Goal: Task Accomplishment & Management: Complete application form

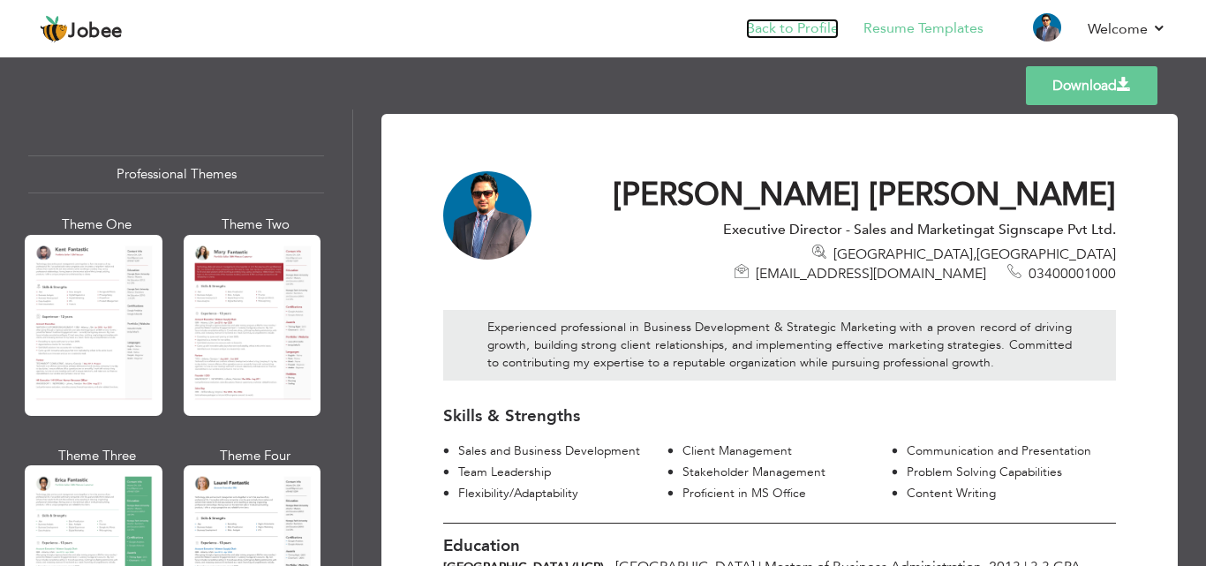
click at [772, 24] on link "Back to Profile" at bounding box center [792, 29] width 93 height 20
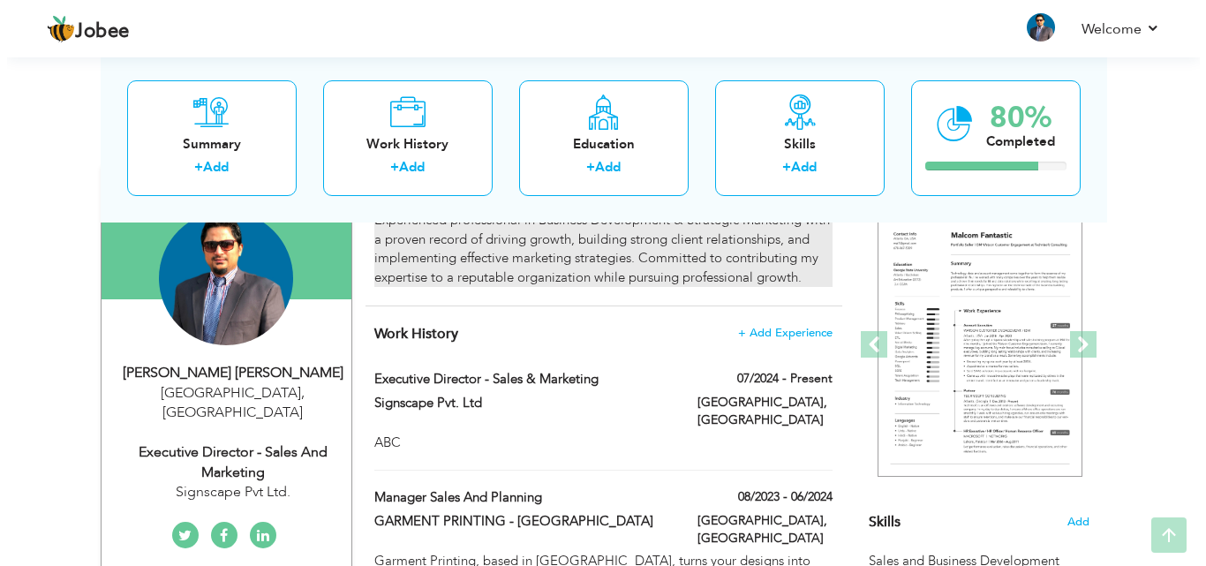
scroll to position [177, 0]
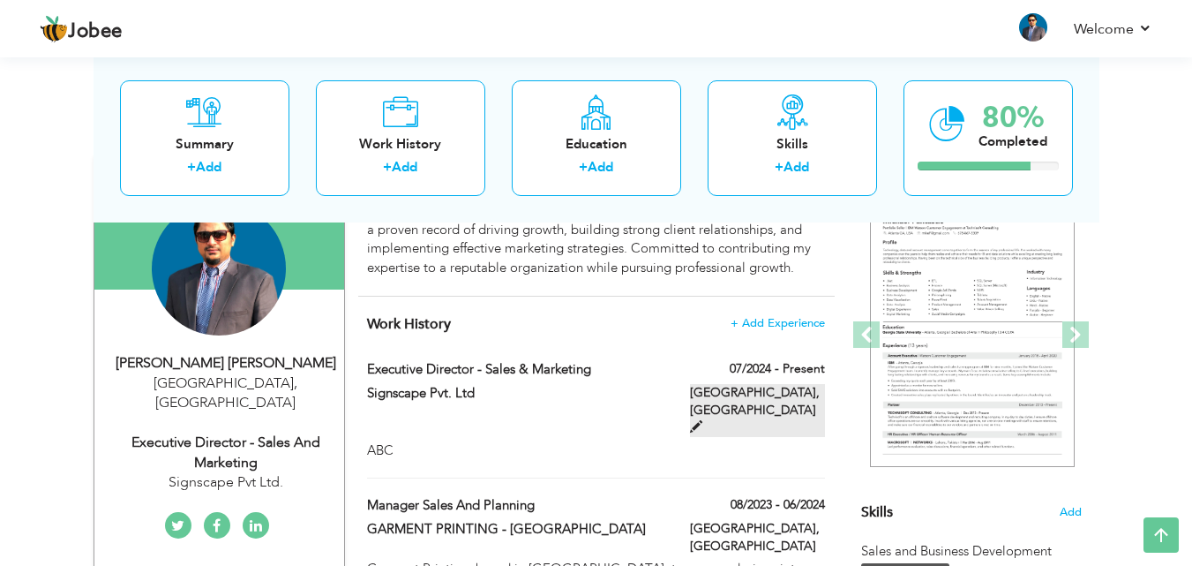
click at [703, 420] on span at bounding box center [696, 426] width 12 height 12
type input "Executive Director - Sales & Marketing"
type input "Signscape Pvt. Ltd"
type input "07/2024"
type input "[GEOGRAPHIC_DATA]"
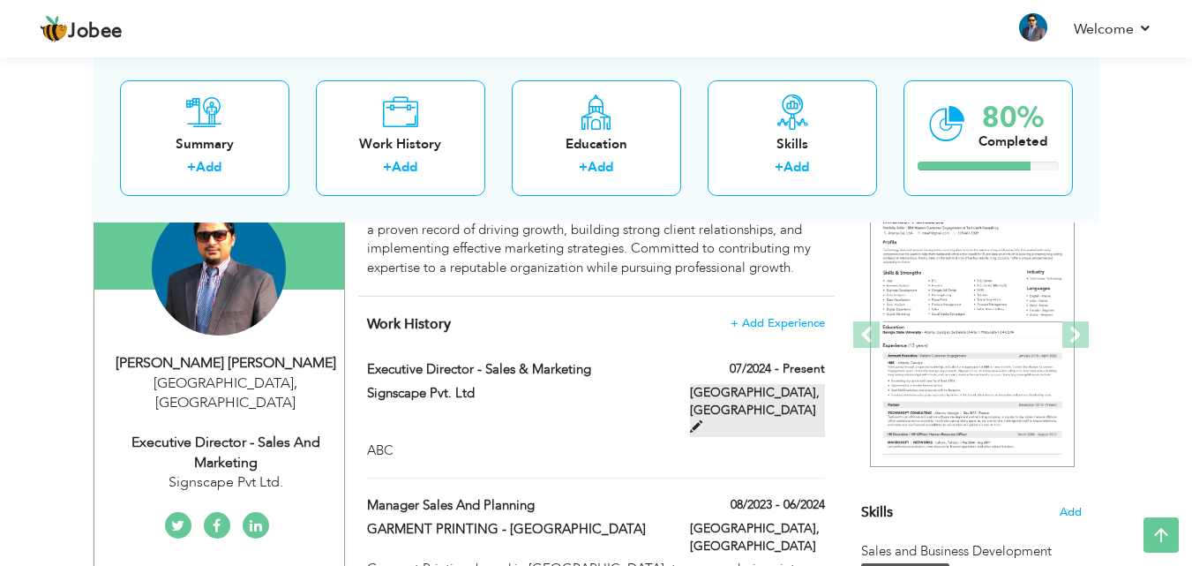
type input "[GEOGRAPHIC_DATA]"
checkbox input "true"
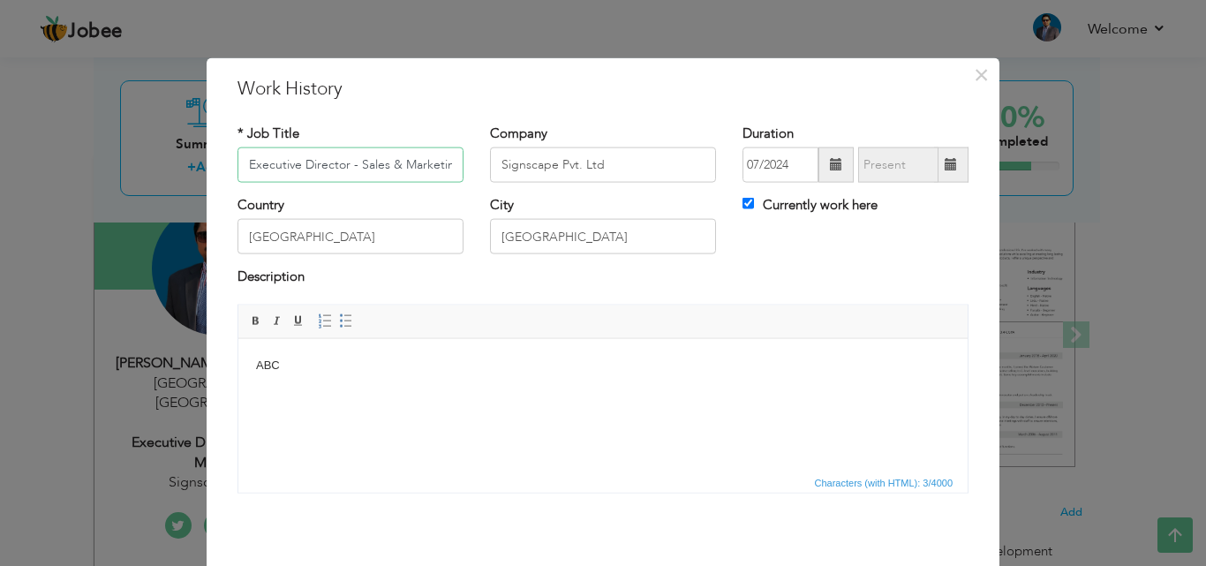
scroll to position [0, 7]
click at [314, 365] on body "ABC" at bounding box center [603, 365] width 694 height 19
drag, startPoint x: 313, startPoint y: 365, endPoint x: 250, endPoint y: 365, distance: 63.5
click at [250, 365] on html "ABC" at bounding box center [602, 365] width 729 height 54
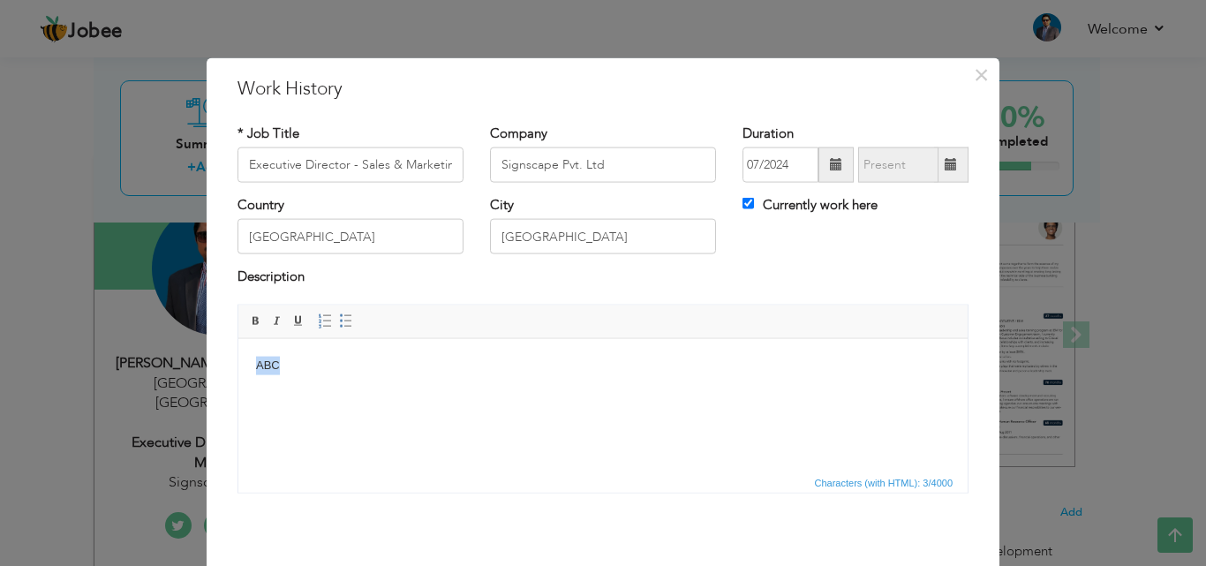
click at [549, 381] on html "ABC" at bounding box center [602, 365] width 729 height 54
drag, startPoint x: 268, startPoint y: 355, endPoint x: 244, endPoint y: 354, distance: 23.8
click at [244, 354] on html "ABC" at bounding box center [602, 365] width 729 height 54
click at [311, 372] on body "ABC" at bounding box center [603, 365] width 694 height 19
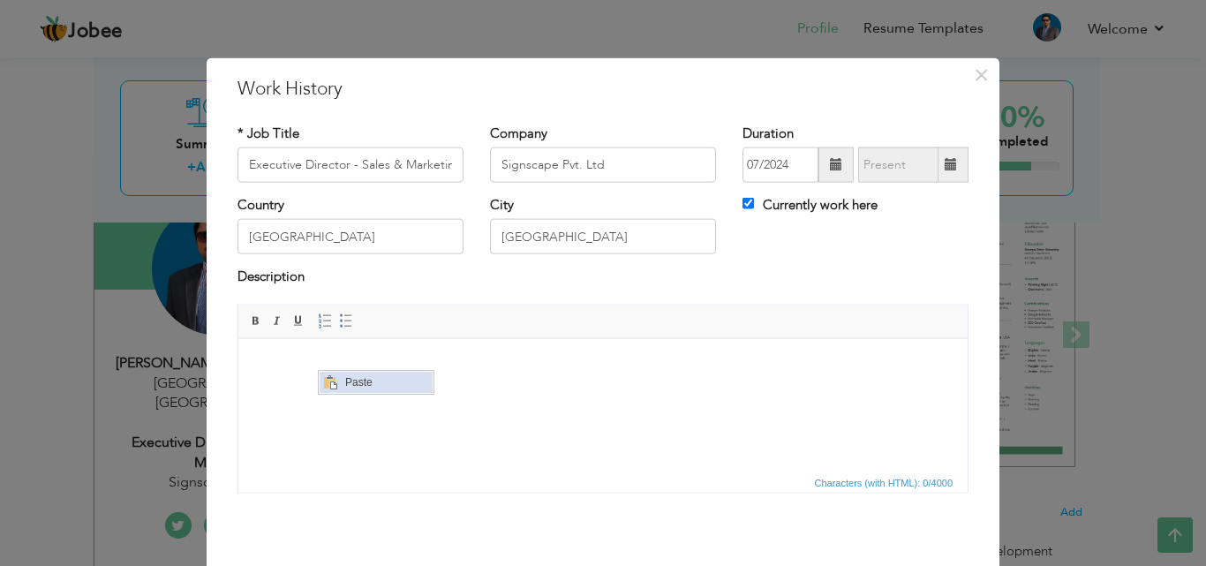
click at [345, 384] on span "Paste" at bounding box center [386, 382] width 92 height 21
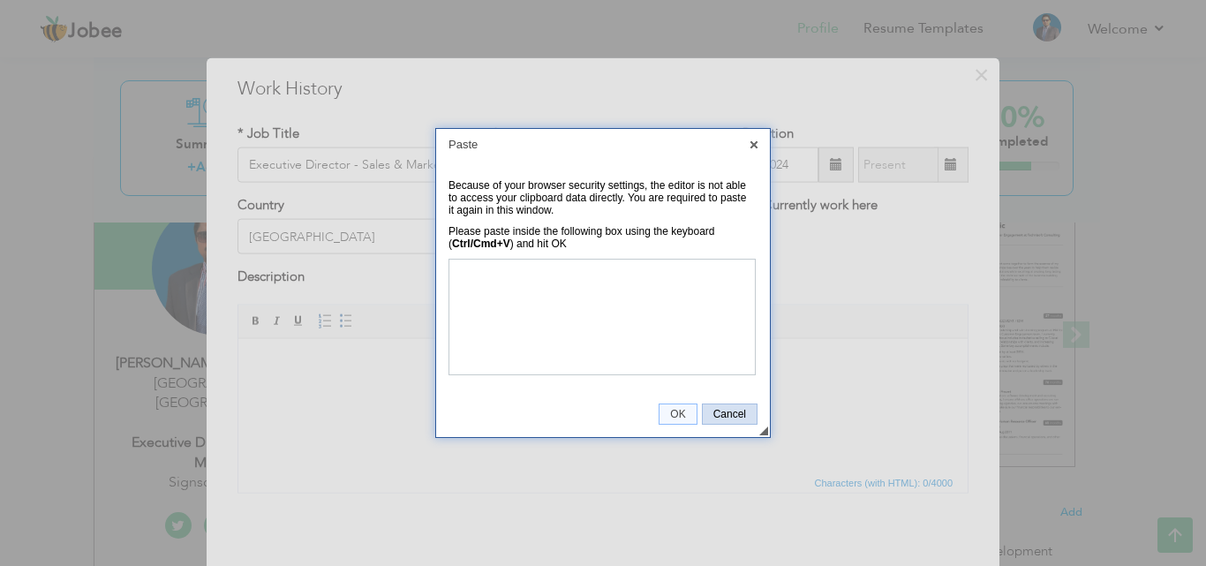
click at [732, 417] on span "Cancel" at bounding box center [730, 414] width 54 height 12
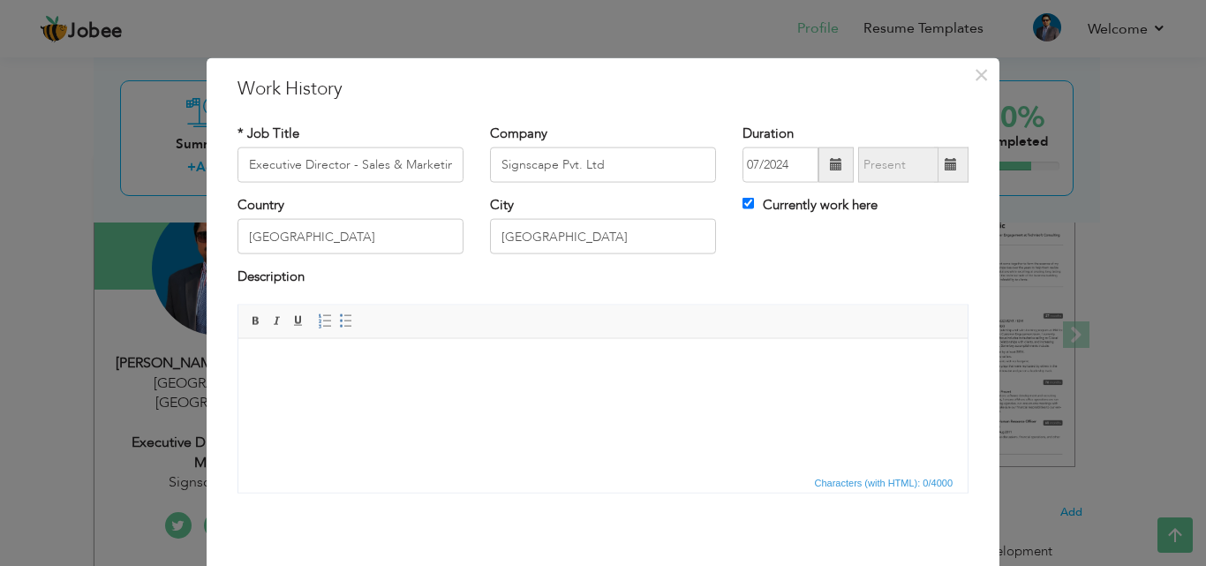
click at [534, 392] on html at bounding box center [602, 365] width 729 height 54
click at [447, 390] on html at bounding box center [602, 365] width 729 height 54
click at [487, 392] on html at bounding box center [602, 365] width 729 height 54
drag, startPoint x: 487, startPoint y: 393, endPoint x: 426, endPoint y: 398, distance: 61.1
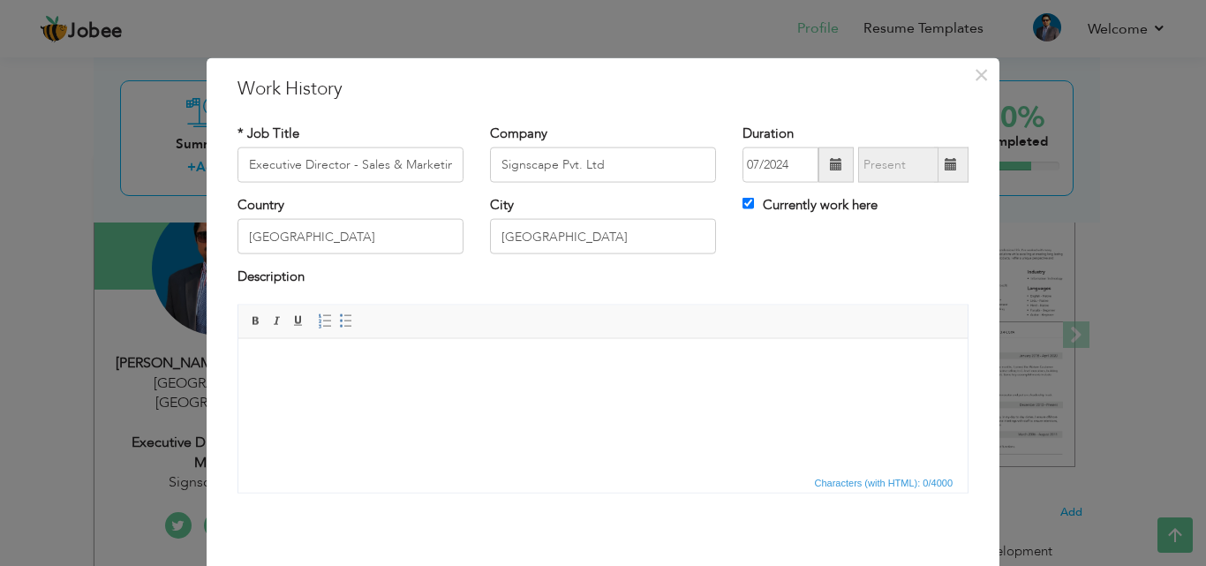
click at [431, 392] on html at bounding box center [602, 365] width 729 height 54
click at [346, 379] on html at bounding box center [602, 365] width 729 height 54
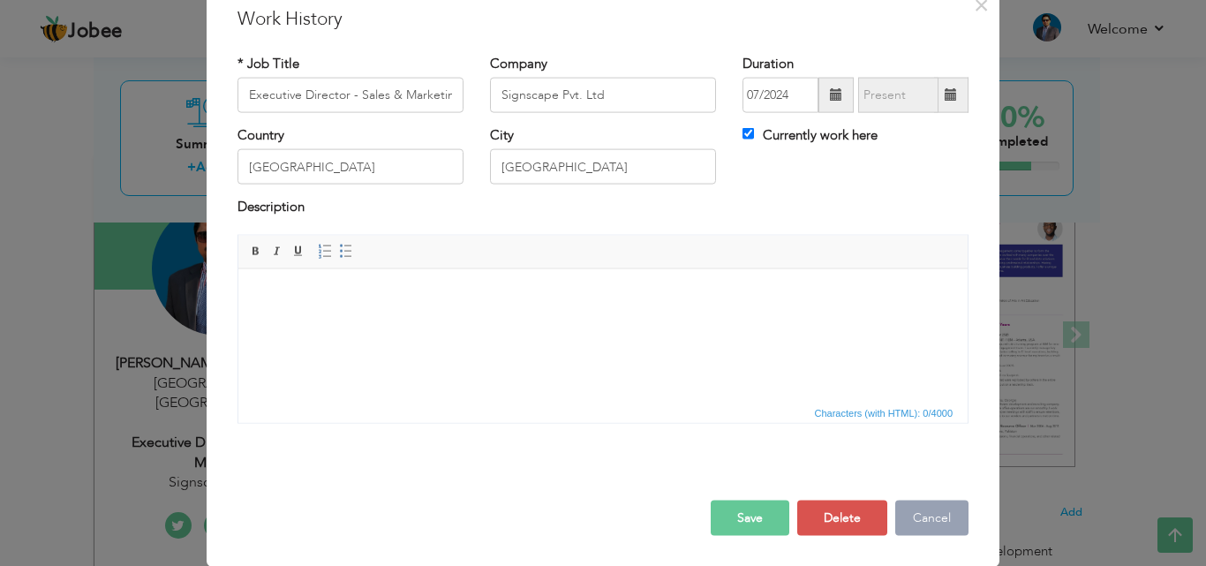
drag, startPoint x: 922, startPoint y: 521, endPoint x: 918, endPoint y: 530, distance: 10.7
click at [919, 530] on button "Cancel" at bounding box center [931, 517] width 73 height 35
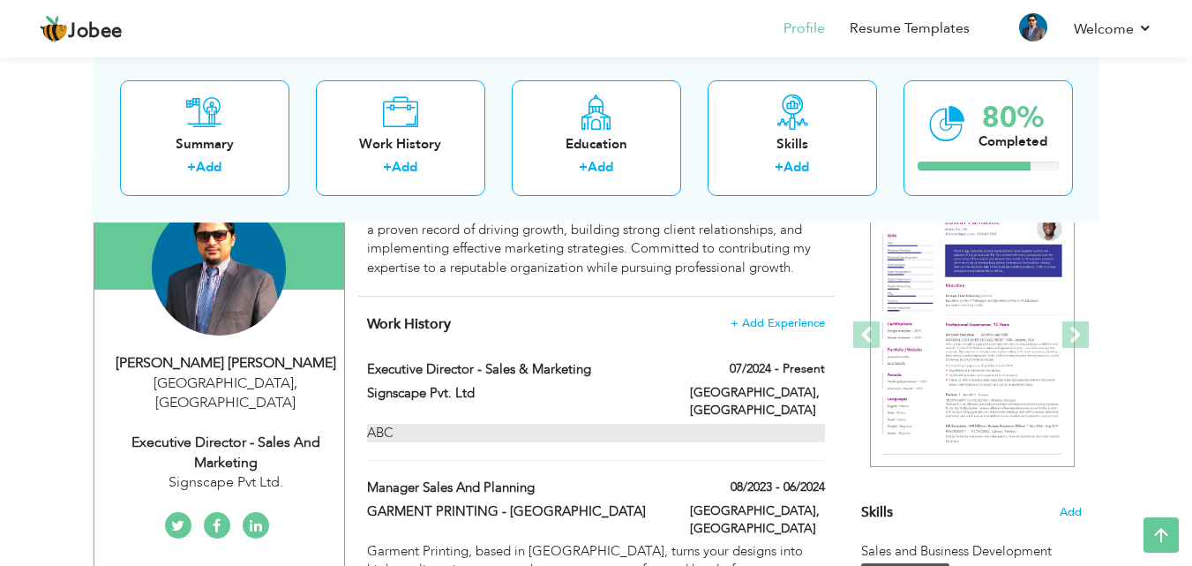
click at [658, 424] on div "ABC" at bounding box center [595, 433] width 457 height 19
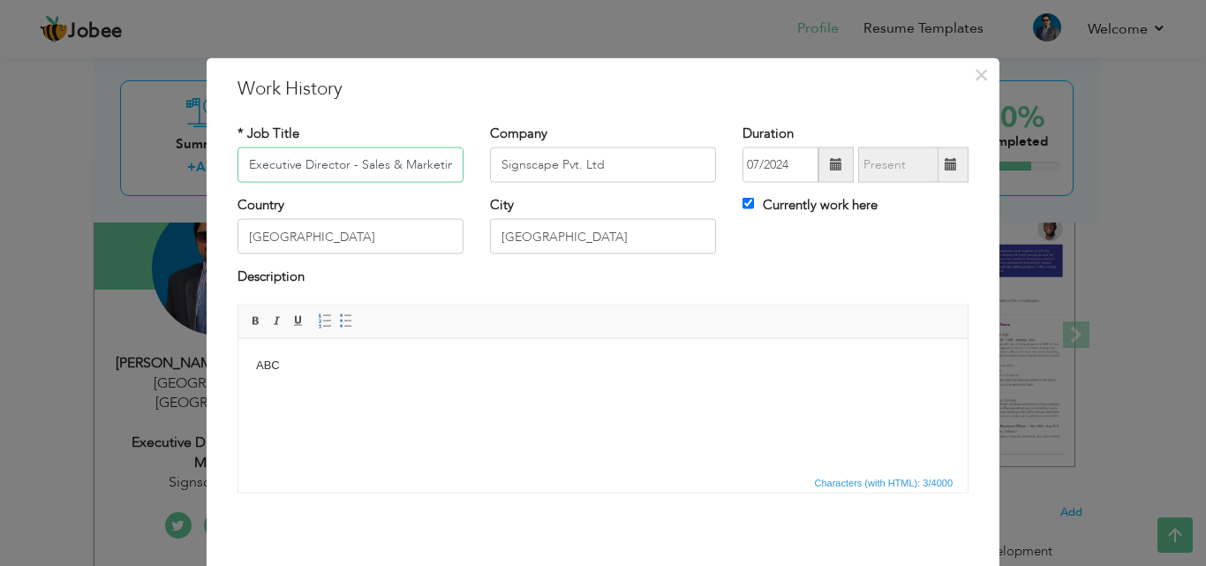
scroll to position [0, 7]
click at [299, 369] on body "ABC" at bounding box center [603, 365] width 694 height 19
drag, startPoint x: 299, startPoint y: 369, endPoint x: 249, endPoint y: 357, distance: 51.6
click at [249, 357] on html "ABC" at bounding box center [602, 365] width 729 height 54
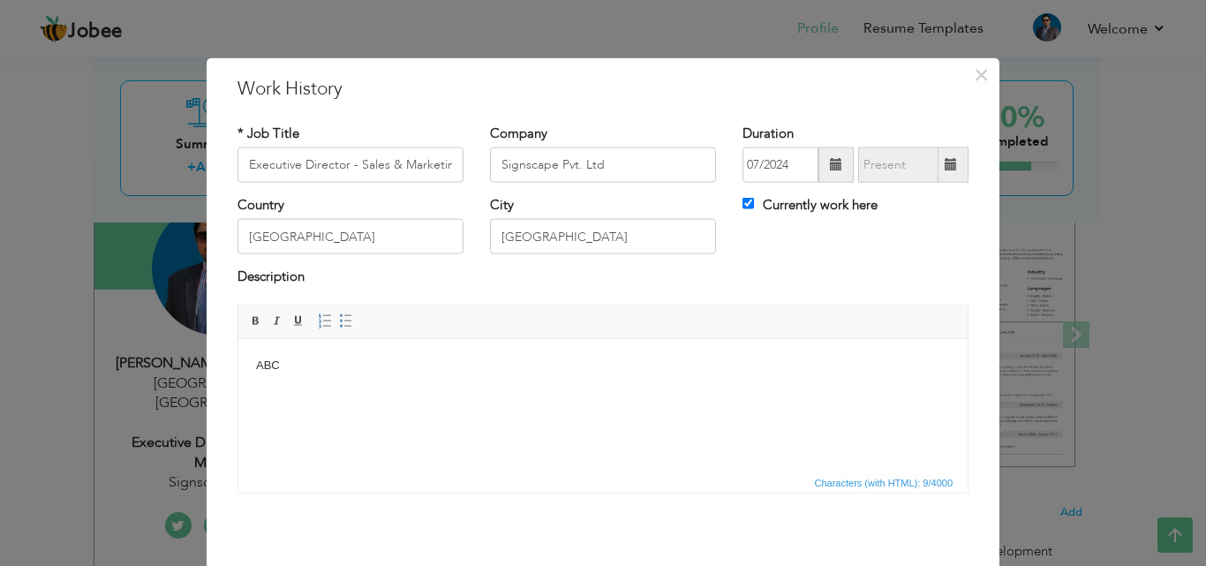
drag, startPoint x: 398, startPoint y: 380, endPoint x: 329, endPoint y: 403, distance: 72.6
click at [329, 392] on html "ABC" at bounding box center [602, 365] width 729 height 54
click at [314, 375] on html "ABC" at bounding box center [602, 365] width 729 height 54
click at [399, 385] on html at bounding box center [602, 365] width 729 height 54
drag, startPoint x: 399, startPoint y: 385, endPoint x: 348, endPoint y: 373, distance: 52.5
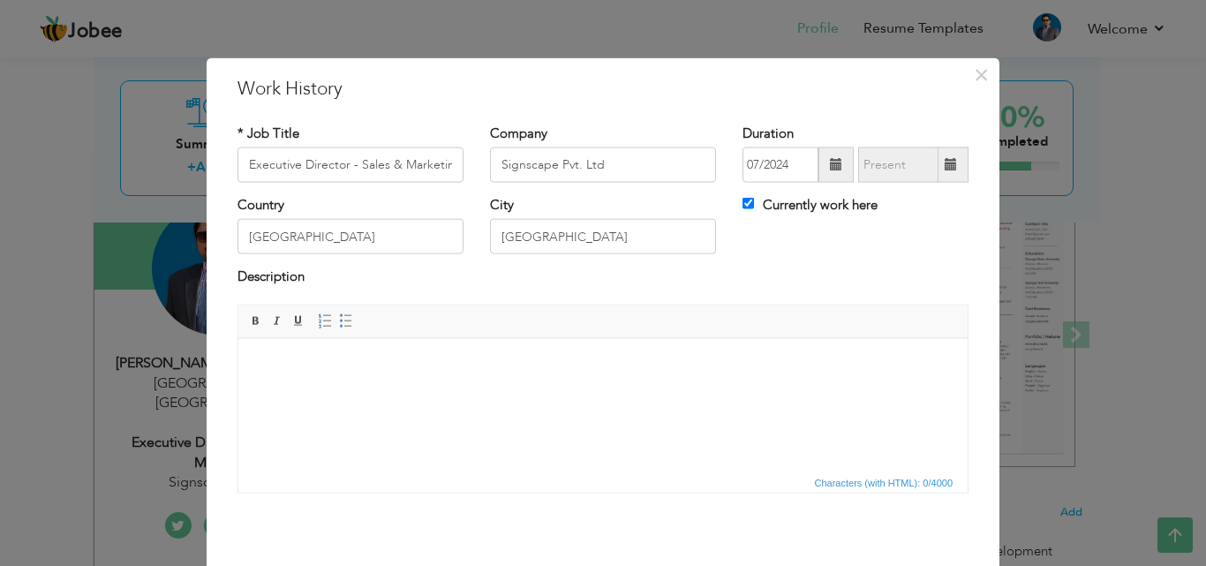
click at [348, 373] on body at bounding box center [603, 365] width 694 height 19
click at [359, 392] on html at bounding box center [602, 365] width 729 height 54
click at [374, 372] on body at bounding box center [603, 365] width 694 height 19
click at [426, 380] on span "Paste" at bounding box center [437, 384] width 92 height 21
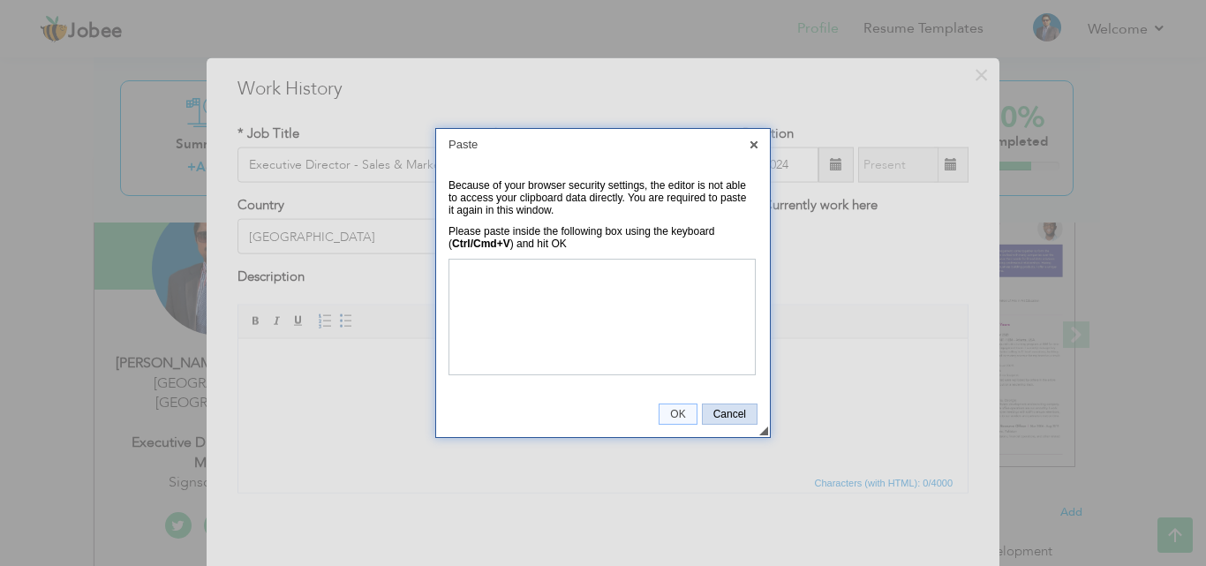
click at [737, 410] on span "Cancel" at bounding box center [730, 414] width 54 height 12
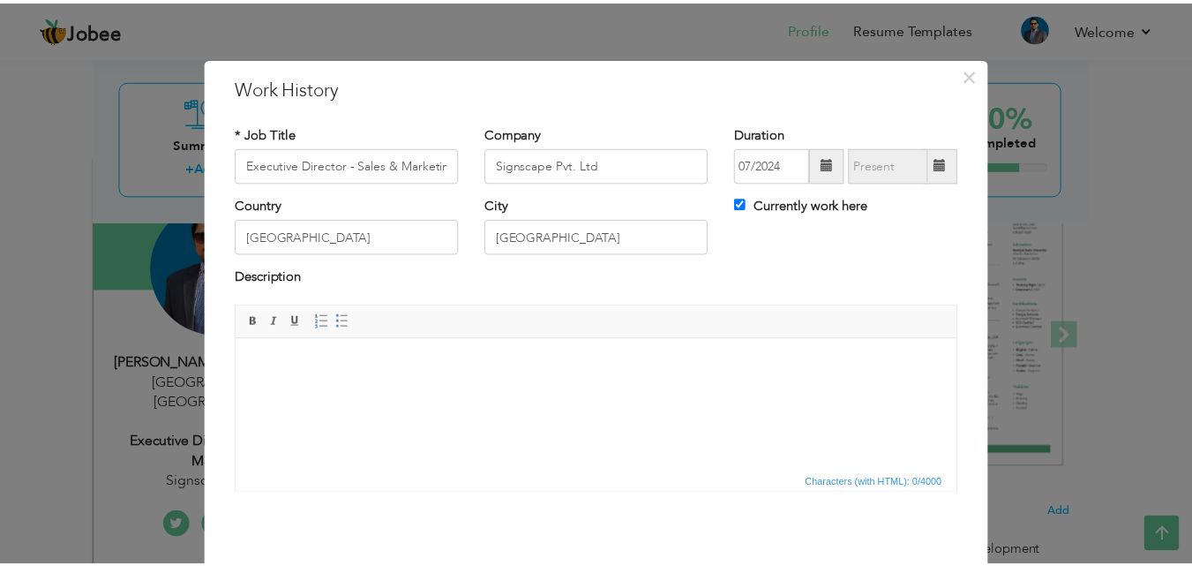
scroll to position [70, 0]
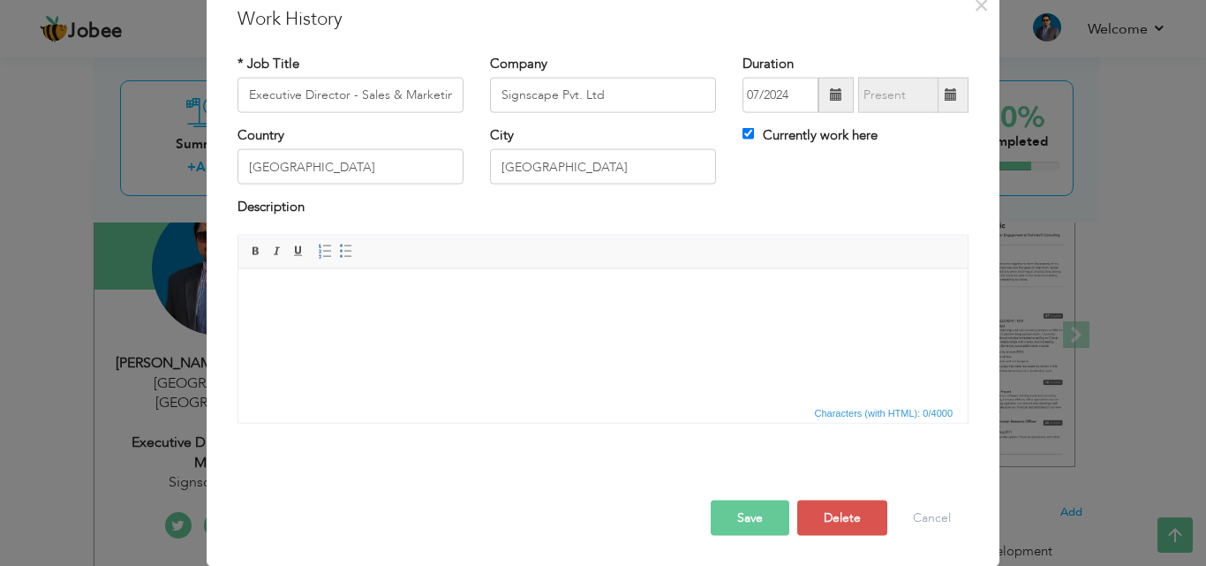
click at [447, 322] on html at bounding box center [602, 295] width 729 height 54
drag, startPoint x: 413, startPoint y: 340, endPoint x: 378, endPoint y: 337, distance: 35.4
click at [378, 322] on html at bounding box center [602, 295] width 729 height 54
click at [305, 296] on body at bounding box center [603, 295] width 694 height 19
click at [331, 322] on html at bounding box center [602, 295] width 729 height 54
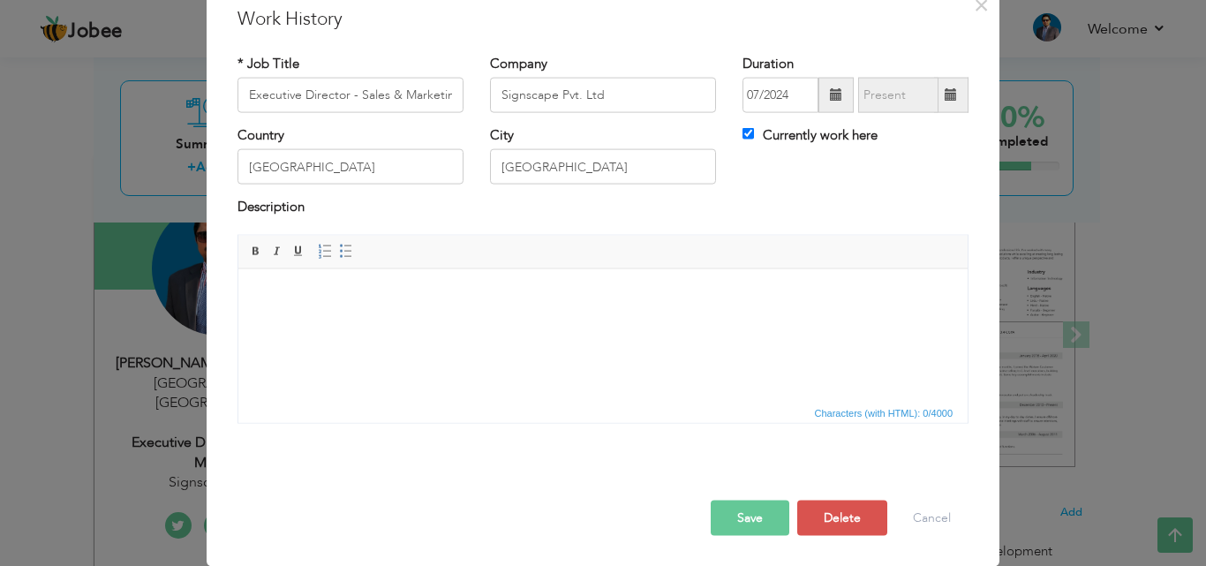
drag, startPoint x: 362, startPoint y: 329, endPoint x: 333, endPoint y: 339, distance: 30.7
click at [333, 322] on html at bounding box center [602, 295] width 729 height 54
click at [446, 322] on html at bounding box center [602, 295] width 729 height 54
drag, startPoint x: 446, startPoint y: 324, endPoint x: 398, endPoint y: 328, distance: 47.9
click at [398, 322] on html at bounding box center [602, 295] width 729 height 54
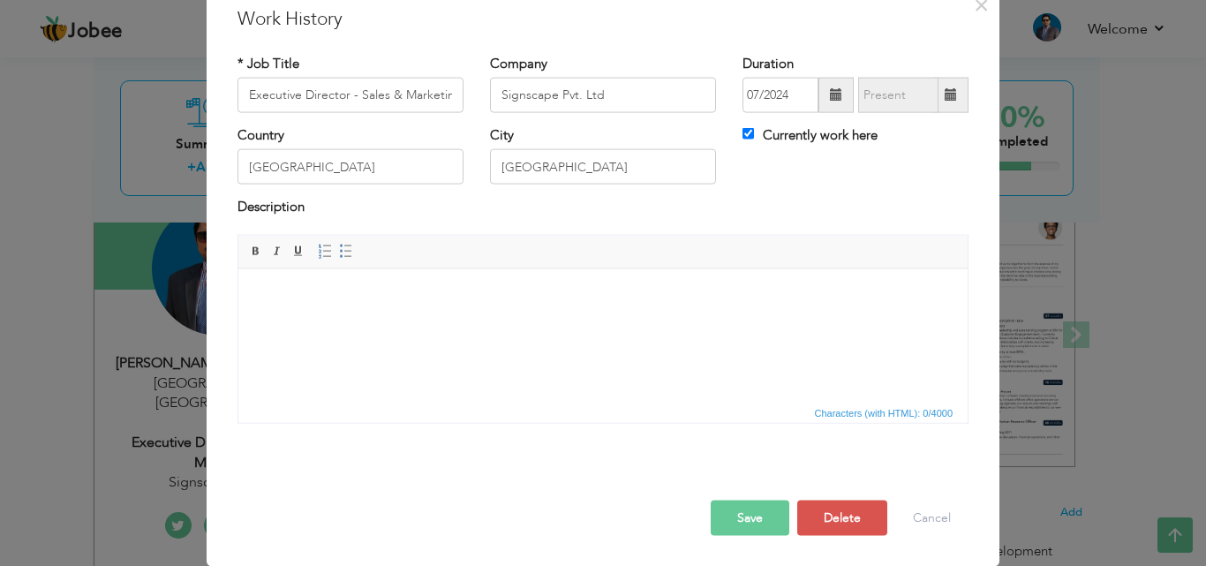
click at [335, 321] on html at bounding box center [602, 295] width 729 height 54
click at [402, 312] on html at bounding box center [602, 295] width 729 height 54
click at [932, 517] on button "Cancel" at bounding box center [931, 517] width 73 height 35
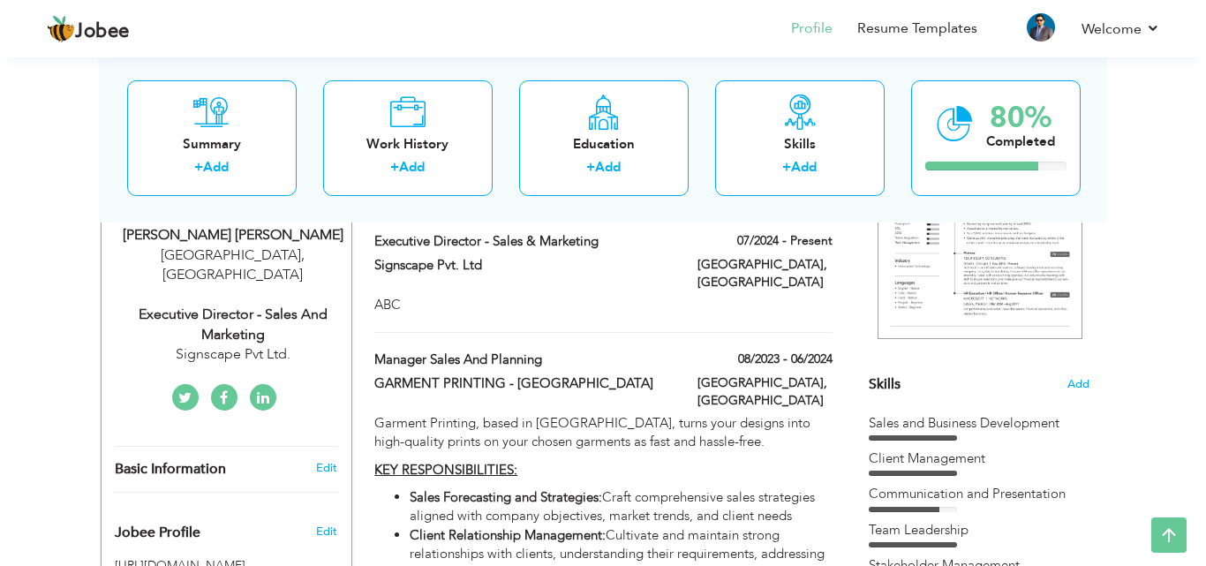
scroll to position [265, 0]
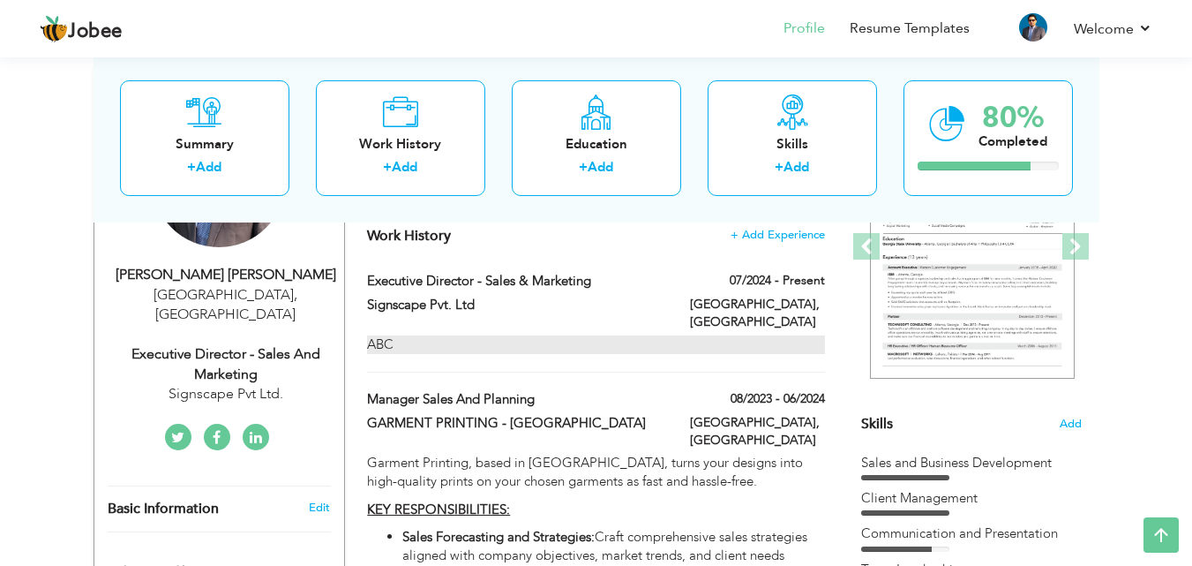
click at [386, 335] on div "ABC" at bounding box center [595, 344] width 457 height 19
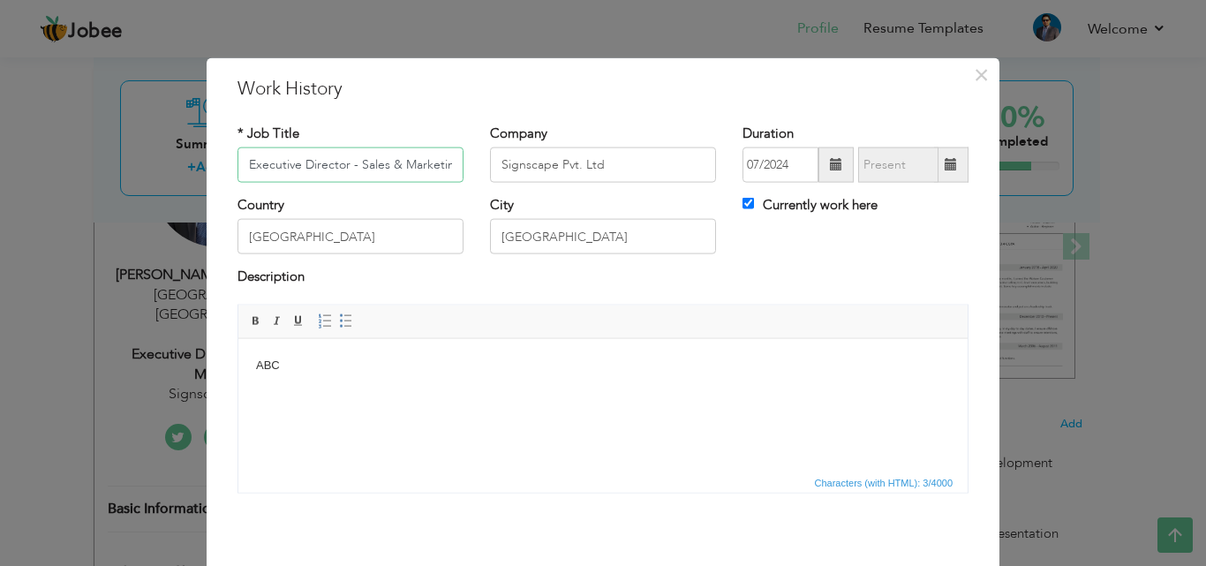
scroll to position [0, 7]
click at [327, 367] on body "ABC" at bounding box center [603, 365] width 694 height 19
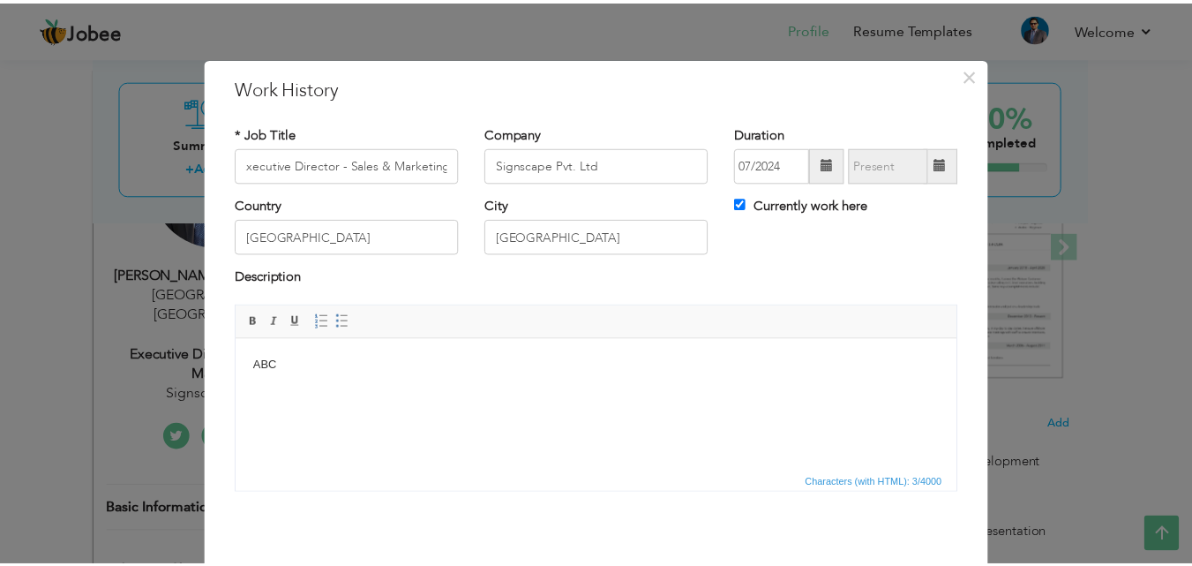
scroll to position [0, 0]
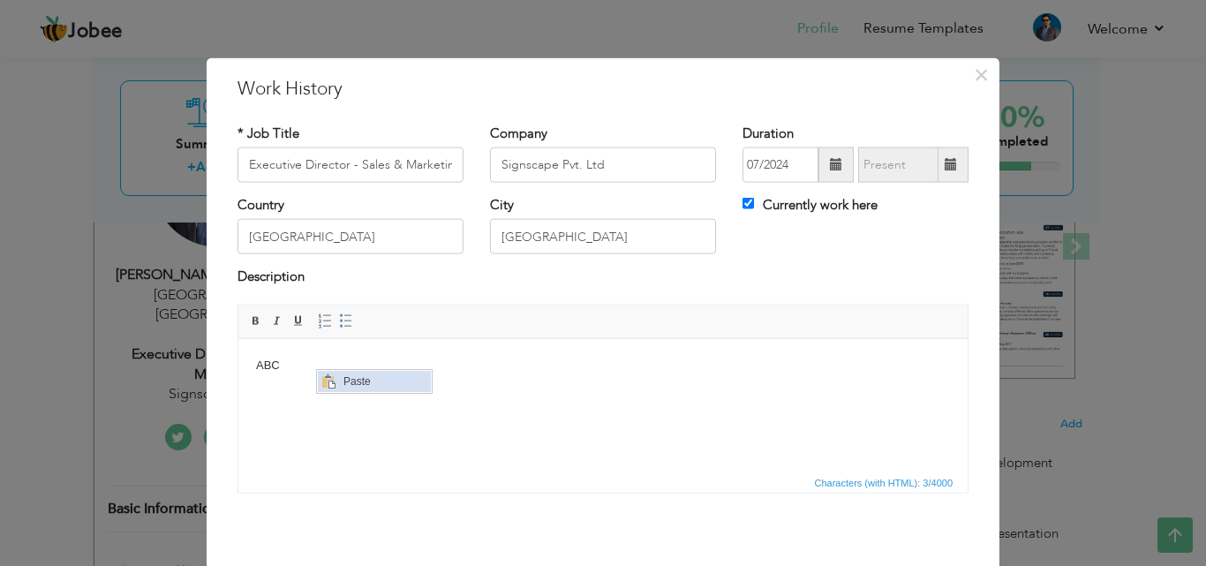
click at [365, 387] on span "Paste" at bounding box center [384, 381] width 92 height 21
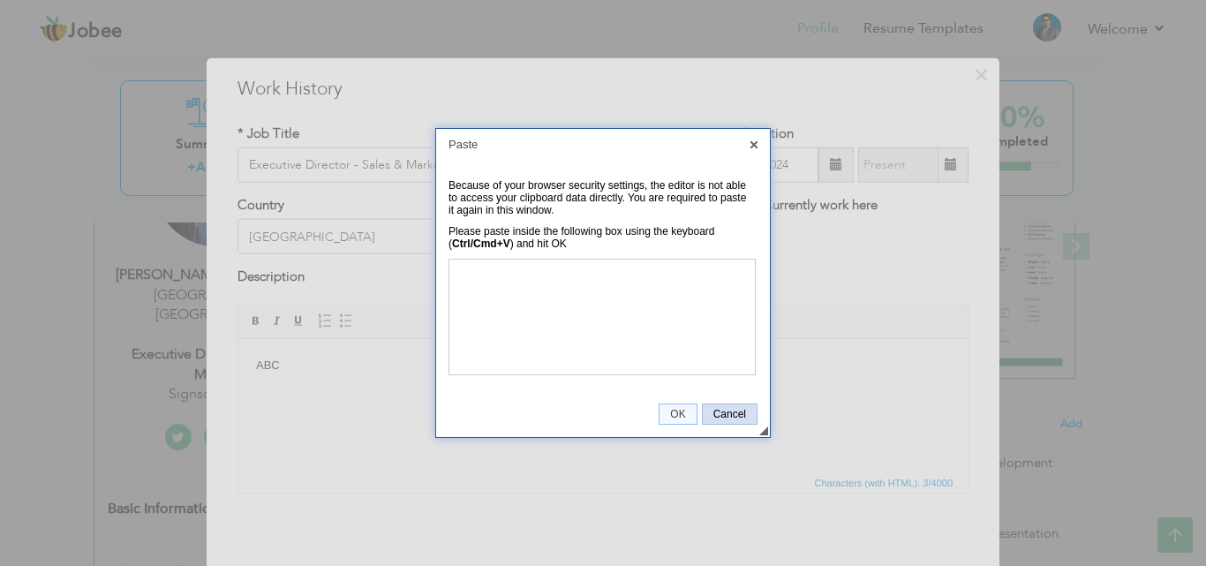
click at [719, 416] on span "Cancel" at bounding box center [730, 414] width 54 height 12
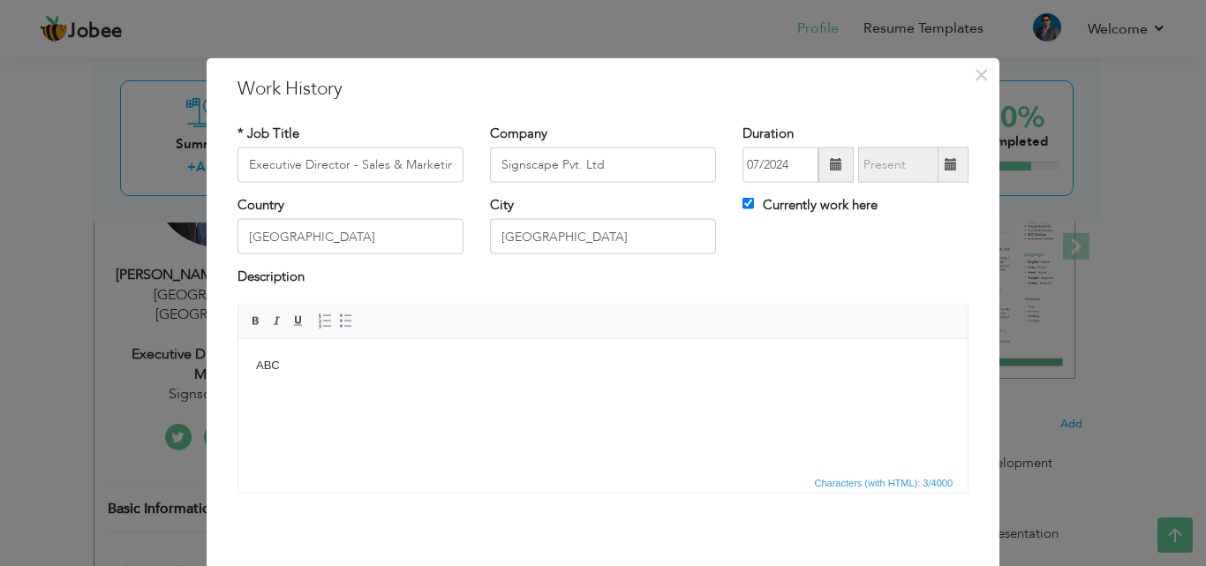
click at [697, 390] on html "ABC" at bounding box center [602, 365] width 729 height 54
click at [976, 72] on span "×" at bounding box center [981, 74] width 15 height 32
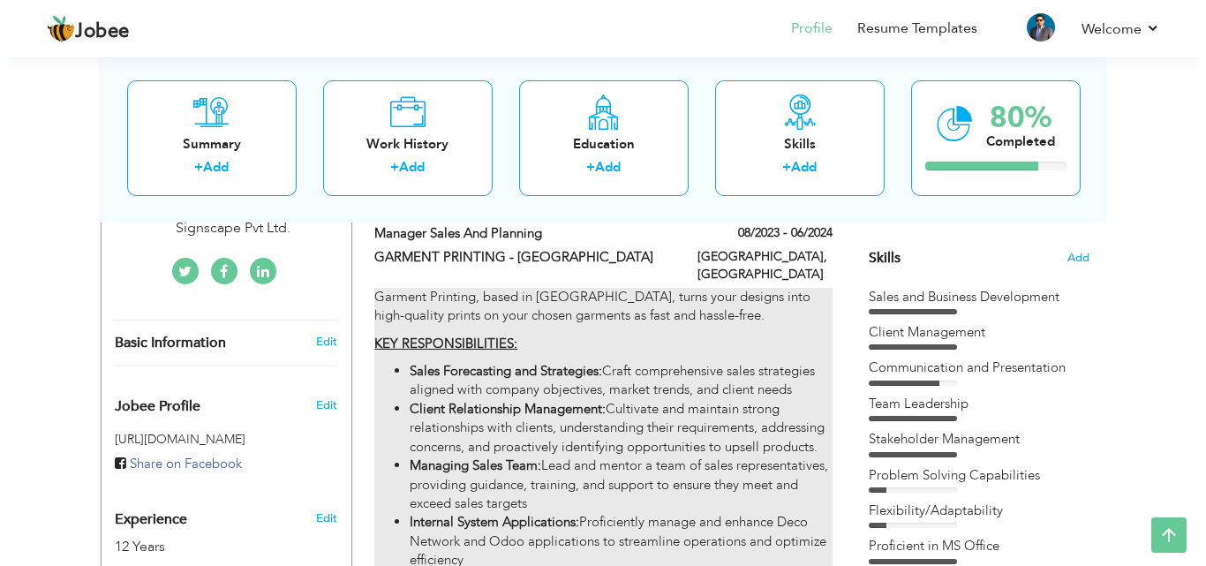
scroll to position [441, 0]
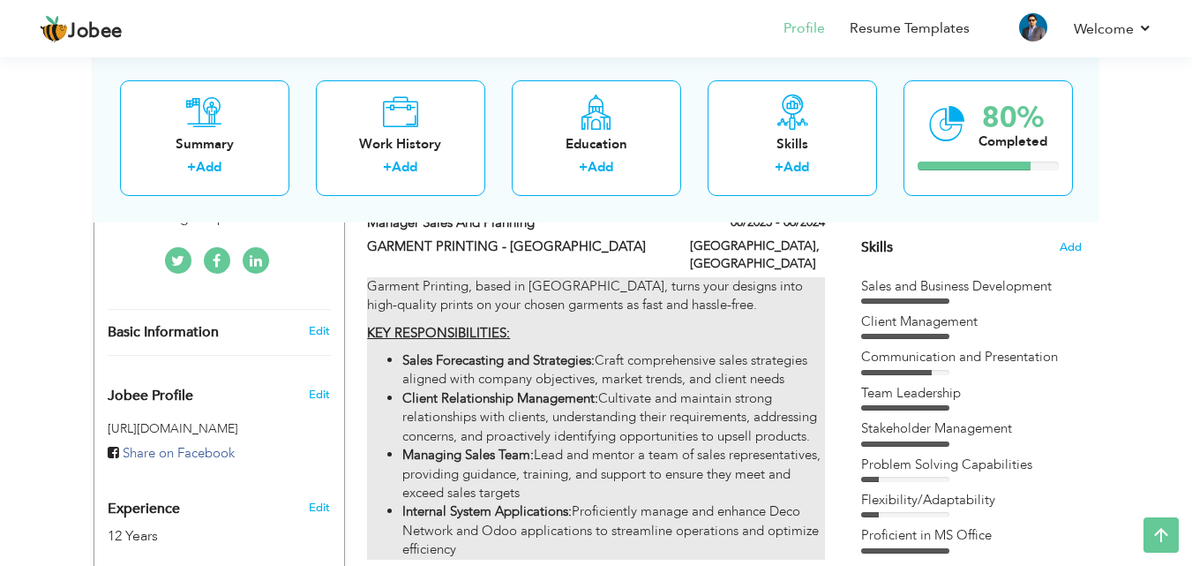
click at [706, 446] on li "Managing Sales Team: Lead and mentor a team of sales representatives, providing…" at bounding box center [613, 474] width 422 height 56
type input "Manager Sales and Planning"
type input "GARMENT PRINTING - [GEOGRAPHIC_DATA]"
type input "08/2023"
type input "06/2024"
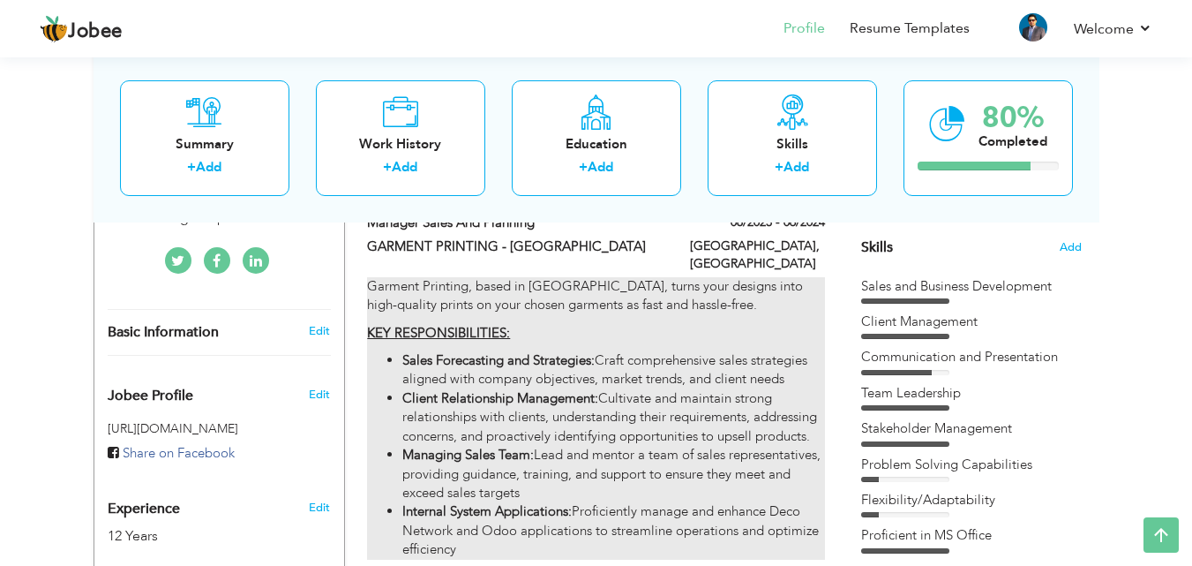
checkbox input "false"
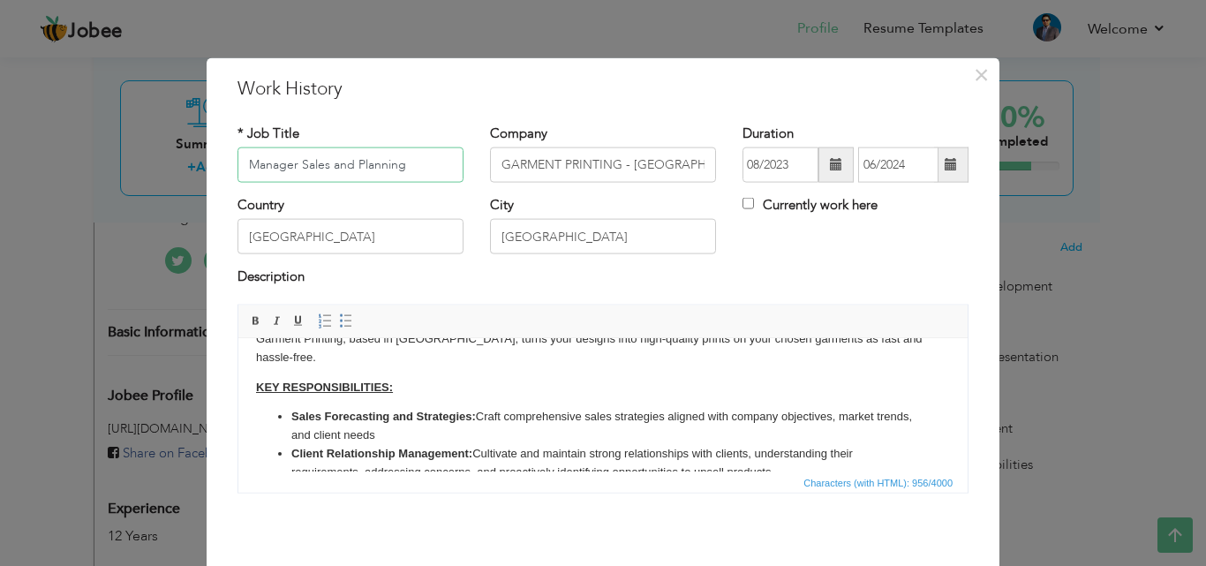
scroll to position [88, 0]
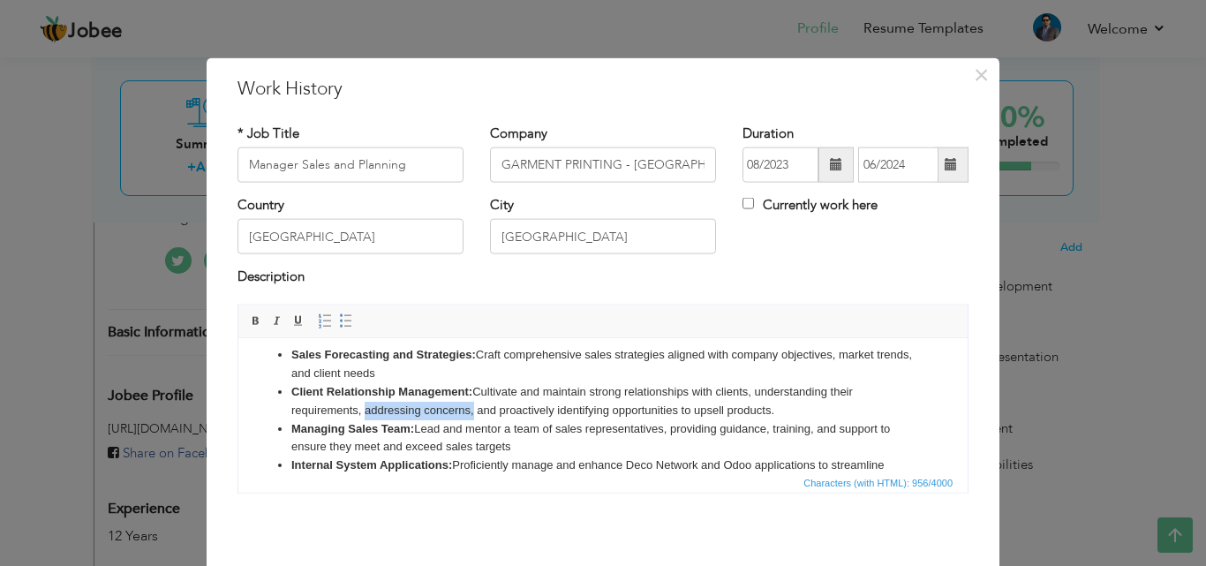
drag, startPoint x: 364, startPoint y: 407, endPoint x: 473, endPoint y: 406, distance: 109.5
click at [473, 406] on li "Client Relationship Management: Cultivate and maintain strong relationships wit…" at bounding box center [602, 400] width 623 height 37
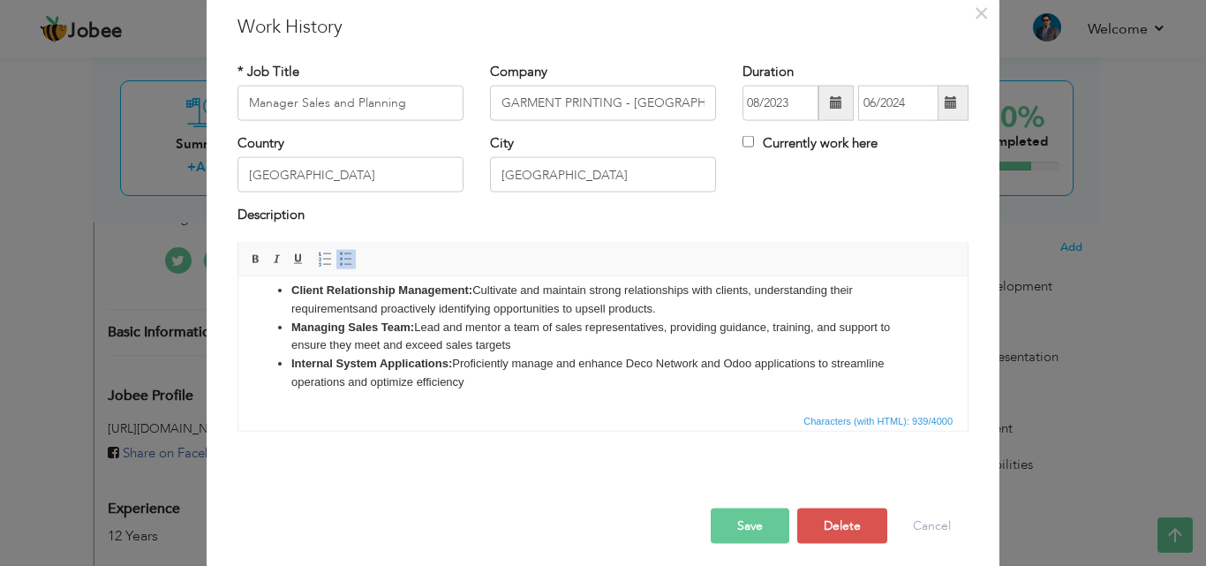
scroll to position [70, 0]
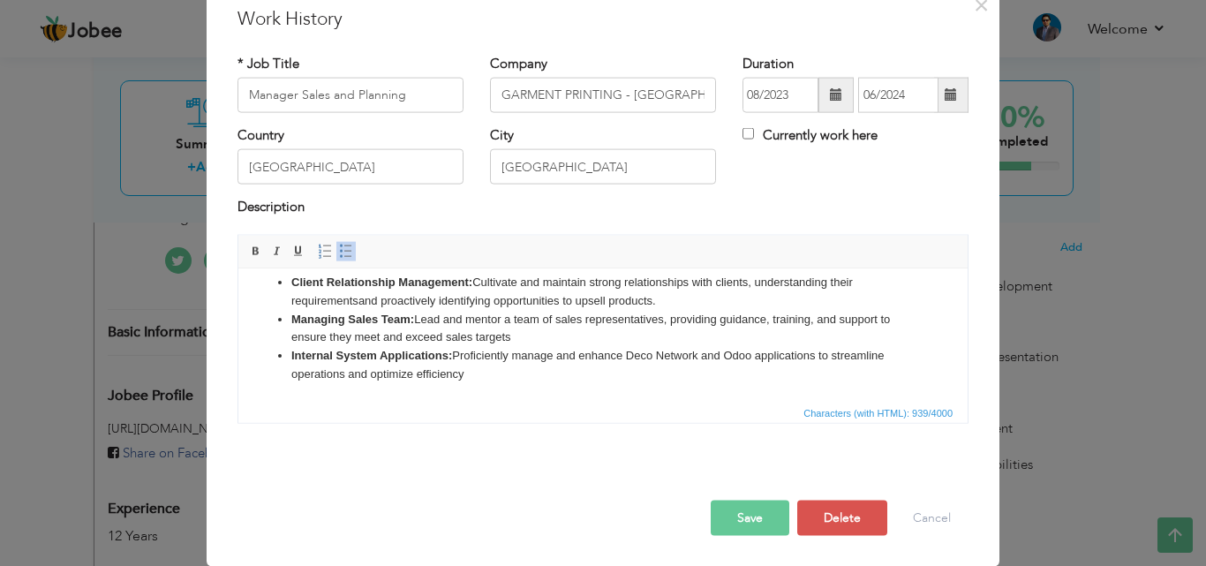
click at [756, 517] on button "Save" at bounding box center [750, 517] width 79 height 35
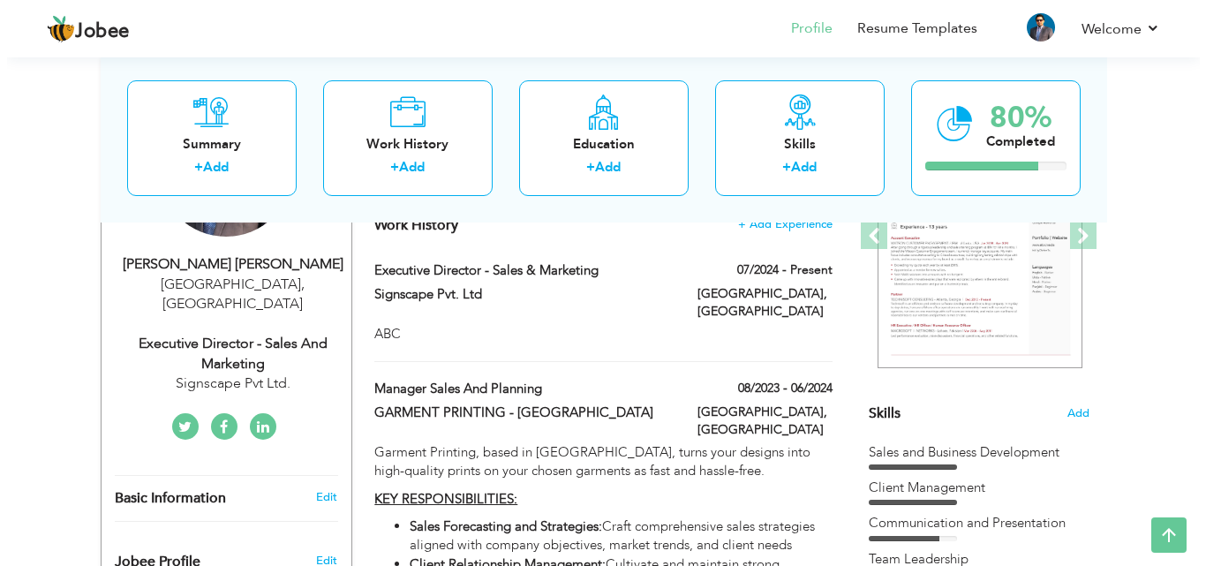
scroll to position [265, 0]
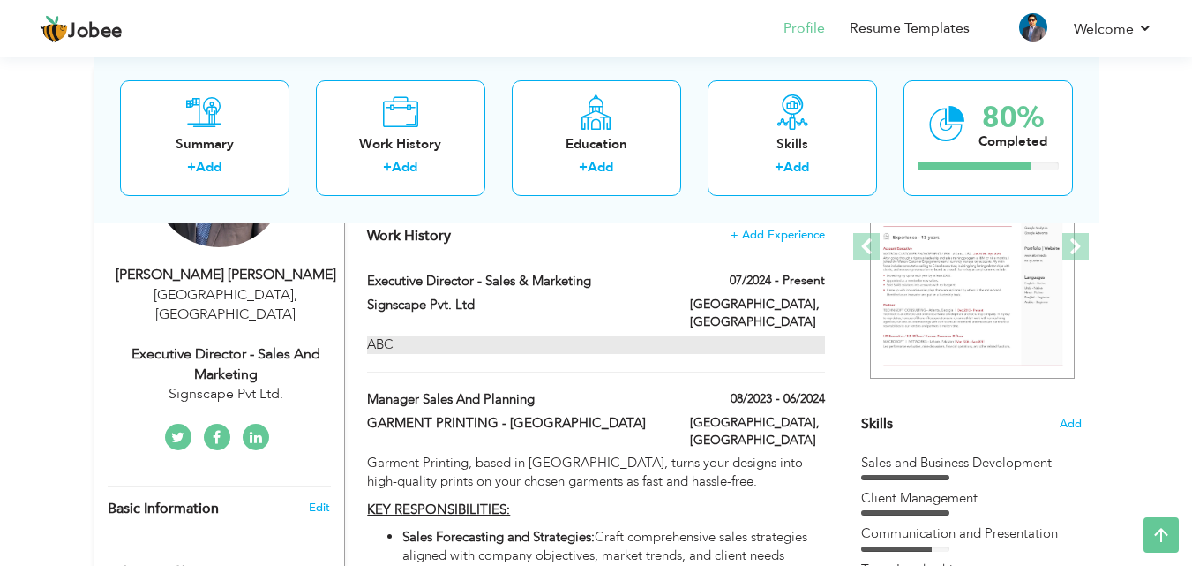
click at [684, 335] on div "ABC" at bounding box center [595, 344] width 457 height 19
type input "Executive Director - Sales & Marketing"
type input "Signscape Pvt. Ltd"
type input "07/2024"
checkbox input "true"
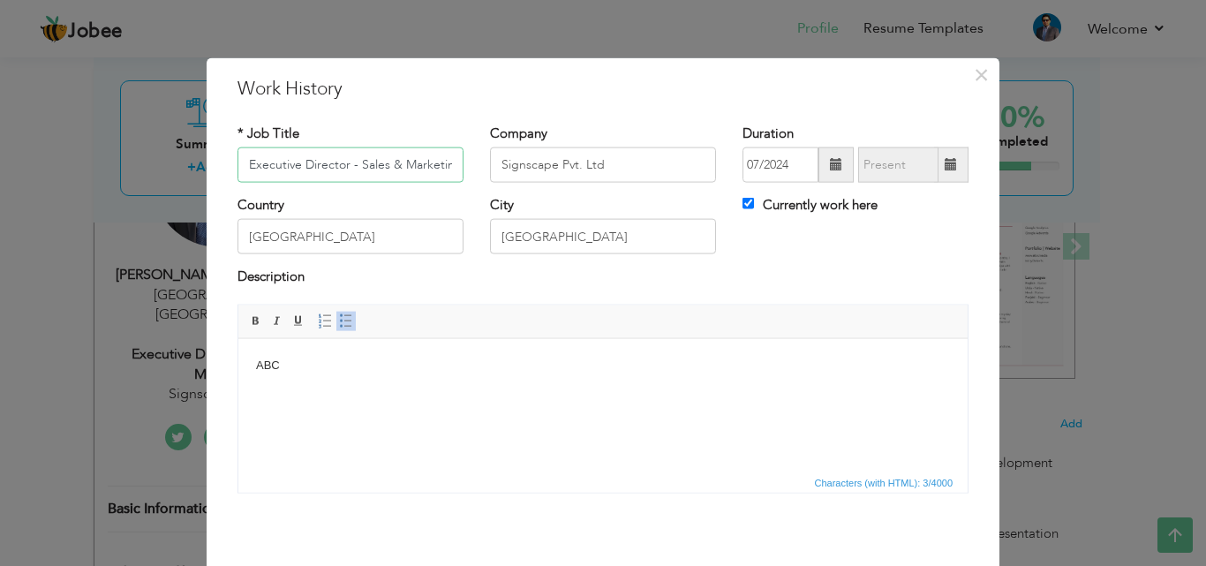
scroll to position [0, 7]
click at [314, 351] on html "ABC" at bounding box center [602, 365] width 729 height 54
drag, startPoint x: 310, startPoint y: 367, endPoint x: 460, endPoint y: 700, distance: 365.0
click at [238, 356] on html "ABC" at bounding box center [602, 365] width 729 height 54
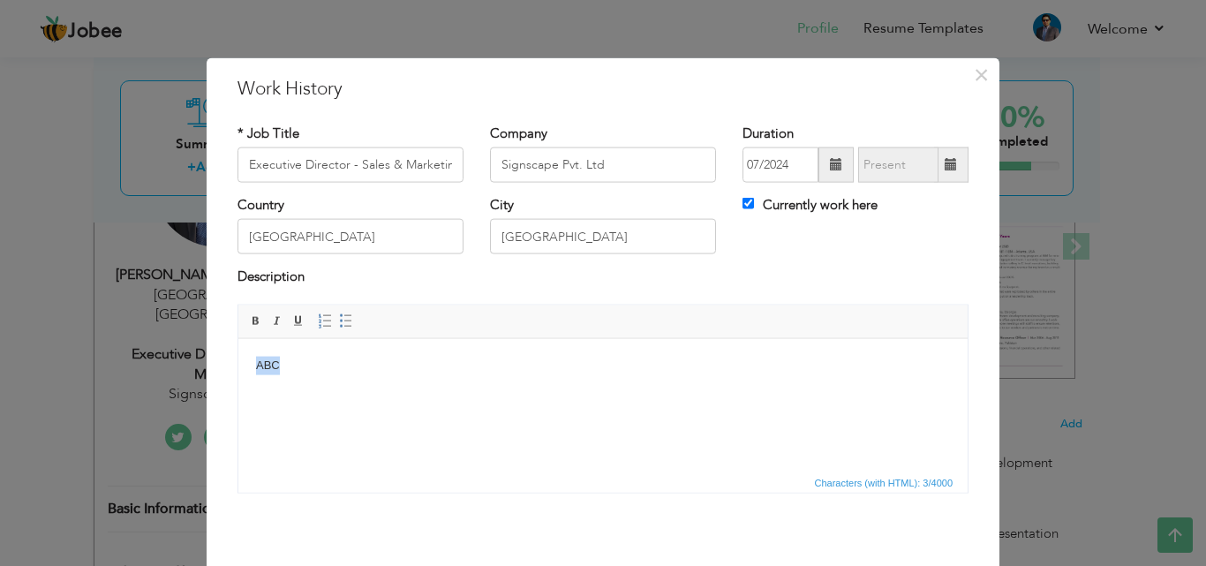
click at [496, 392] on html "ABC" at bounding box center [602, 365] width 729 height 54
click at [343, 377] on html "ABC" at bounding box center [602, 365] width 729 height 54
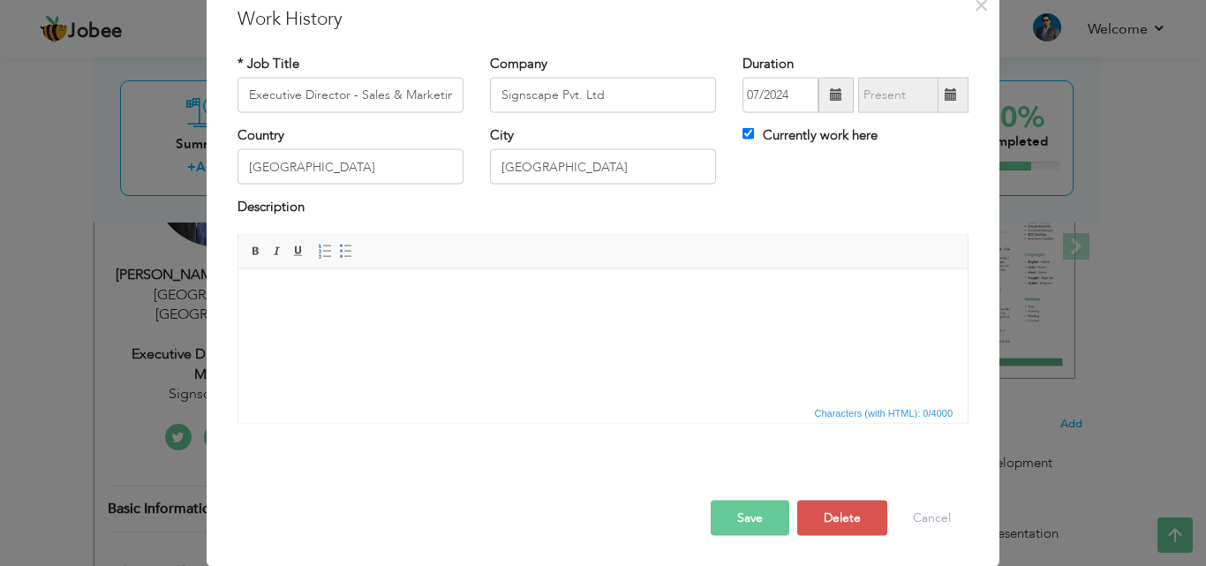
click at [431, 310] on html at bounding box center [602, 295] width 729 height 54
click at [334, 306] on html at bounding box center [602, 295] width 729 height 54
drag, startPoint x: 334, startPoint y: 306, endPoint x: 319, endPoint y: 312, distance: 16.2
drag, startPoint x: 319, startPoint y: 312, endPoint x: 688, endPoint y: 362, distance: 373.1
click at [688, 322] on html at bounding box center [602, 295] width 729 height 54
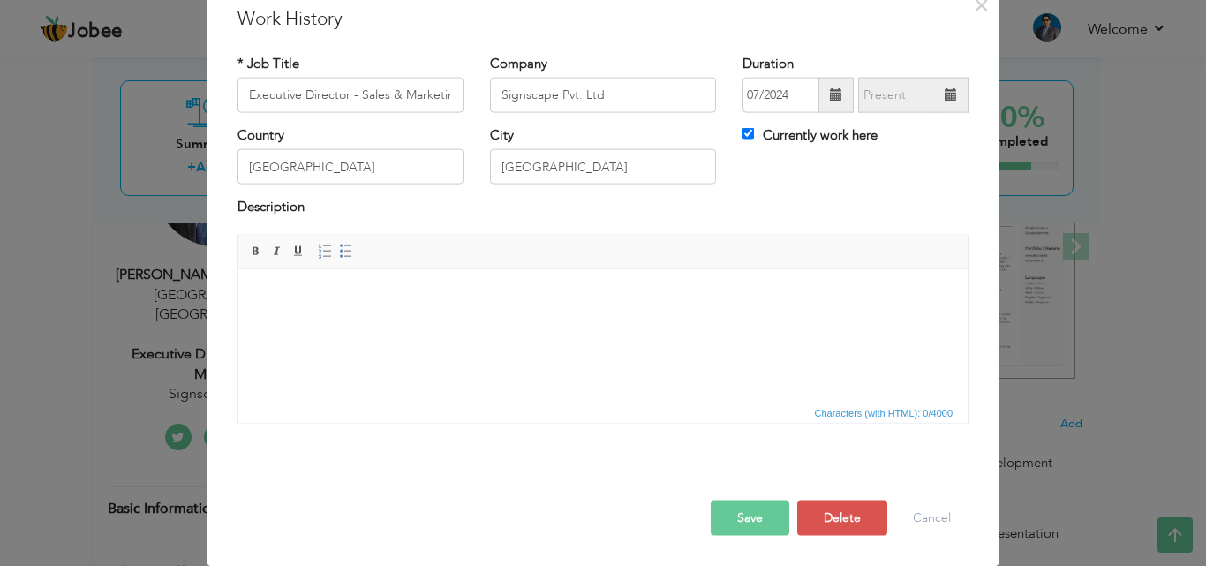
click at [320, 305] on html at bounding box center [602, 295] width 729 height 54
drag, startPoint x: 320, startPoint y: 305, endPoint x: 721, endPoint y: 385, distance: 408.7
click at [721, 322] on html at bounding box center [602, 295] width 729 height 54
click at [393, 322] on html at bounding box center [602, 295] width 729 height 54
drag, startPoint x: 399, startPoint y: 321, endPoint x: 357, endPoint y: 323, distance: 42.4
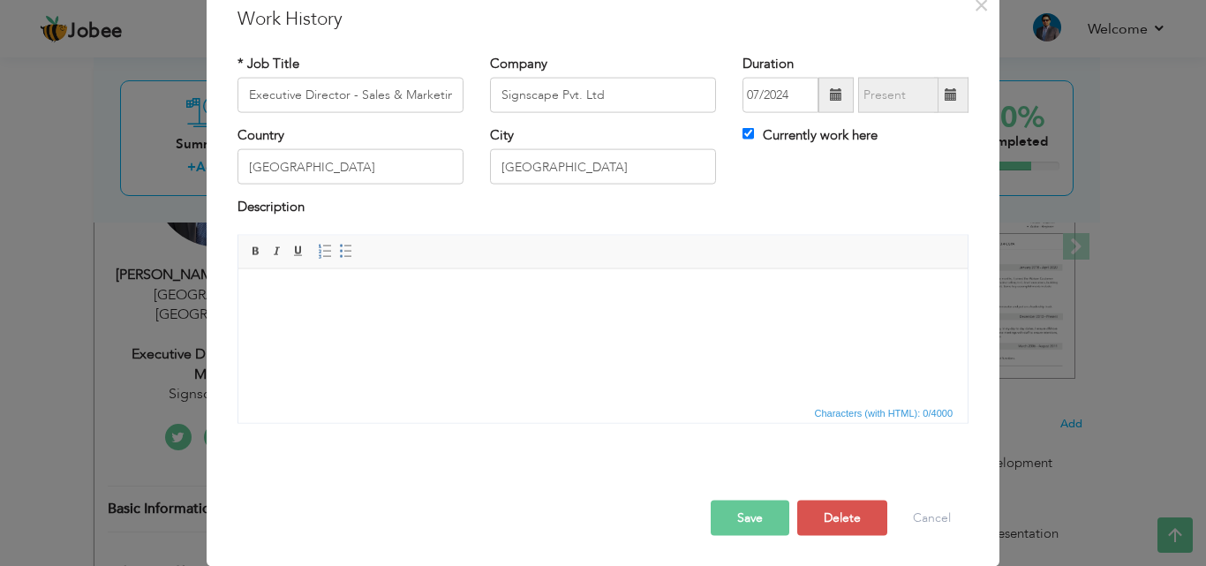
click at [357, 322] on html at bounding box center [602, 295] width 729 height 54
drag, startPoint x: 352, startPoint y: 322, endPoint x: 323, endPoint y: 320, distance: 29.2
click at [323, 320] on html at bounding box center [602, 295] width 729 height 54
drag, startPoint x: 310, startPoint y: 323, endPoint x: 641, endPoint y: 334, distance: 331.2
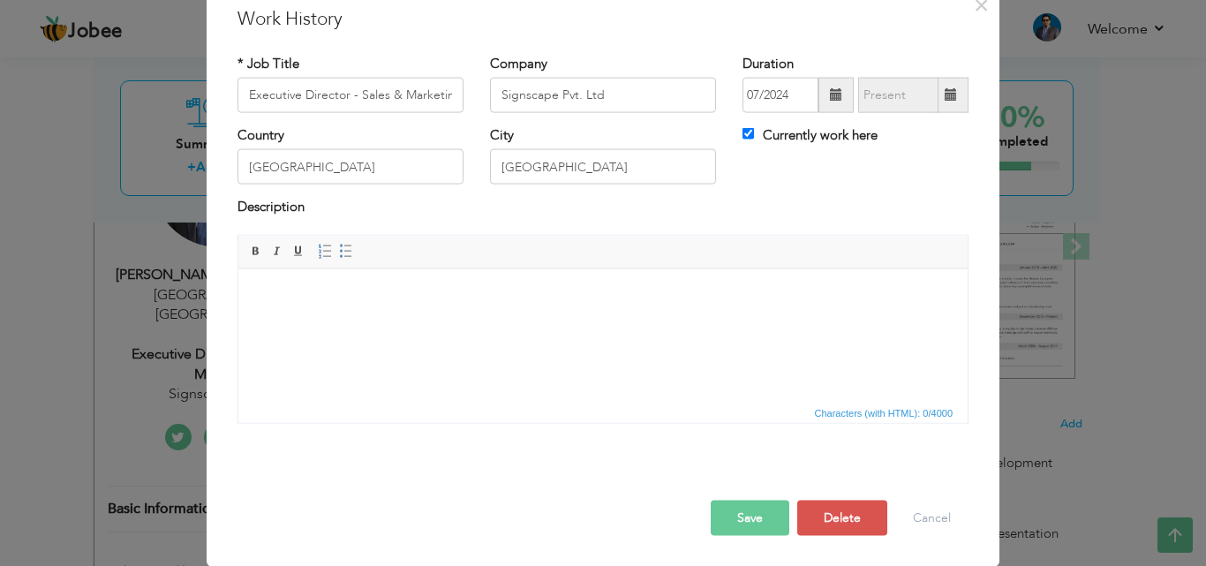
click at [641, 322] on html at bounding box center [602, 295] width 729 height 54
click at [465, 322] on html at bounding box center [602, 295] width 729 height 54
click at [392, 322] on html at bounding box center [602, 295] width 729 height 54
drag, startPoint x: 154, startPoint y: 79, endPoint x: 328, endPoint y: 457, distance: 416.2
click at [328, 457] on div "Save Save and Continue Delete Cancel" at bounding box center [602, 498] width 757 height 99
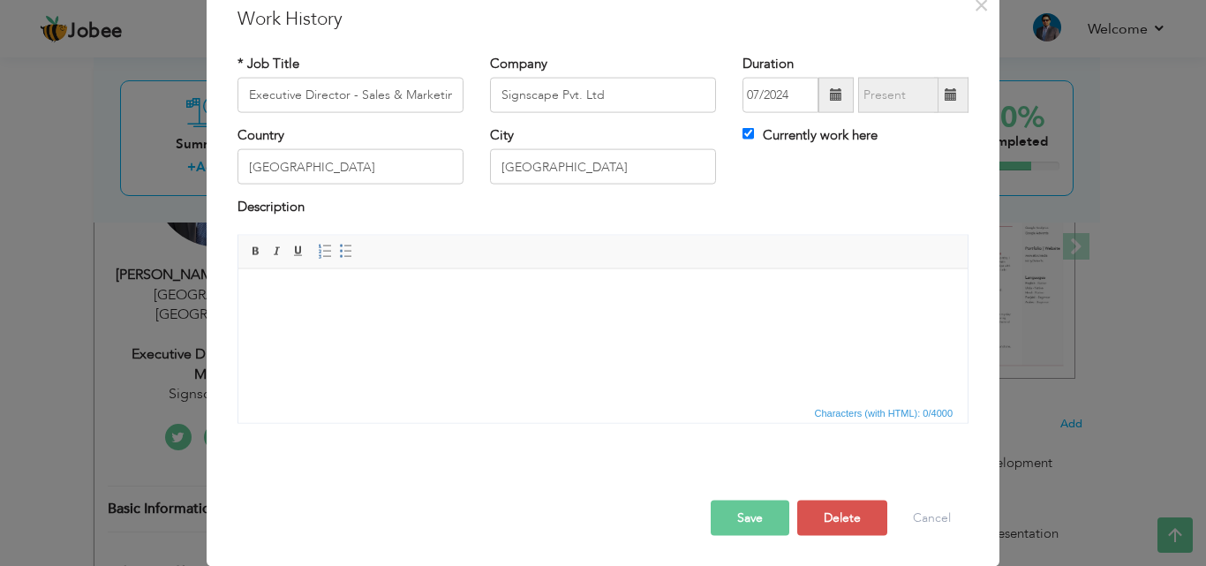
click at [416, 322] on html at bounding box center [602, 295] width 729 height 54
drag, startPoint x: 177, startPoint y: 76, endPoint x: 325, endPoint y: 424, distance: 377.7
click at [325, 424] on div "ABC Rich Text Editor, workEditor Editor toolbars Basic Styles Bold Italic Under…" at bounding box center [602, 335] width 757 height 202
click at [370, 322] on html at bounding box center [602, 295] width 729 height 54
drag, startPoint x: 384, startPoint y: 342, endPoint x: 293, endPoint y: 338, distance: 91.0
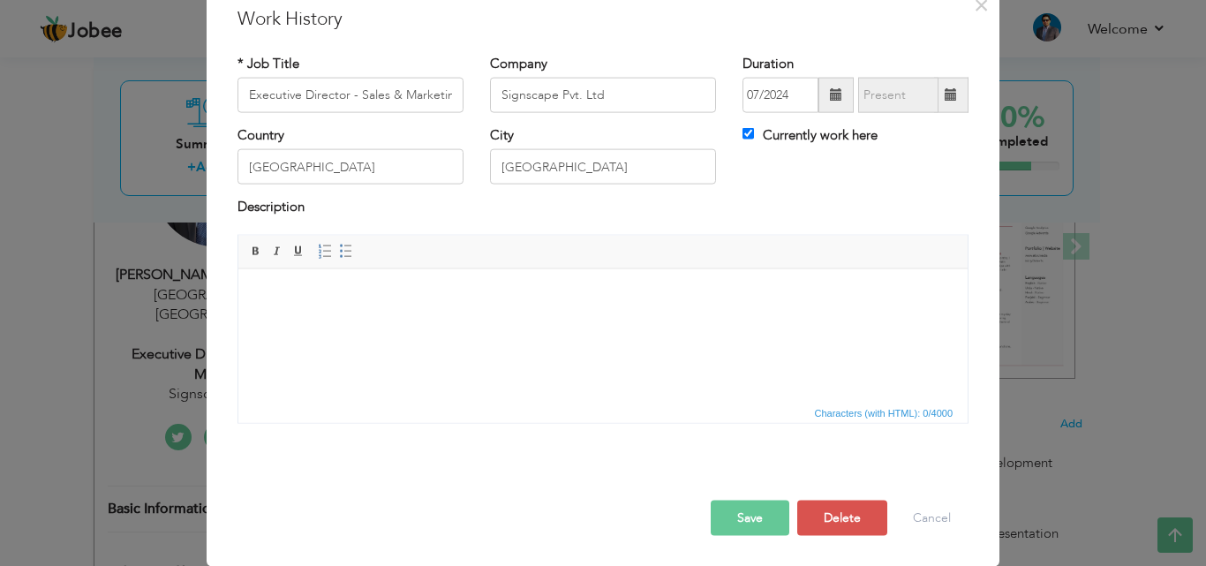
click at [293, 322] on html at bounding box center [602, 295] width 729 height 54
click at [353, 321] on html at bounding box center [602, 295] width 729 height 54
drag, startPoint x: 353, startPoint y: 321, endPoint x: 330, endPoint y: 323, distance: 23.0
click at [330, 322] on html at bounding box center [602, 295] width 729 height 54
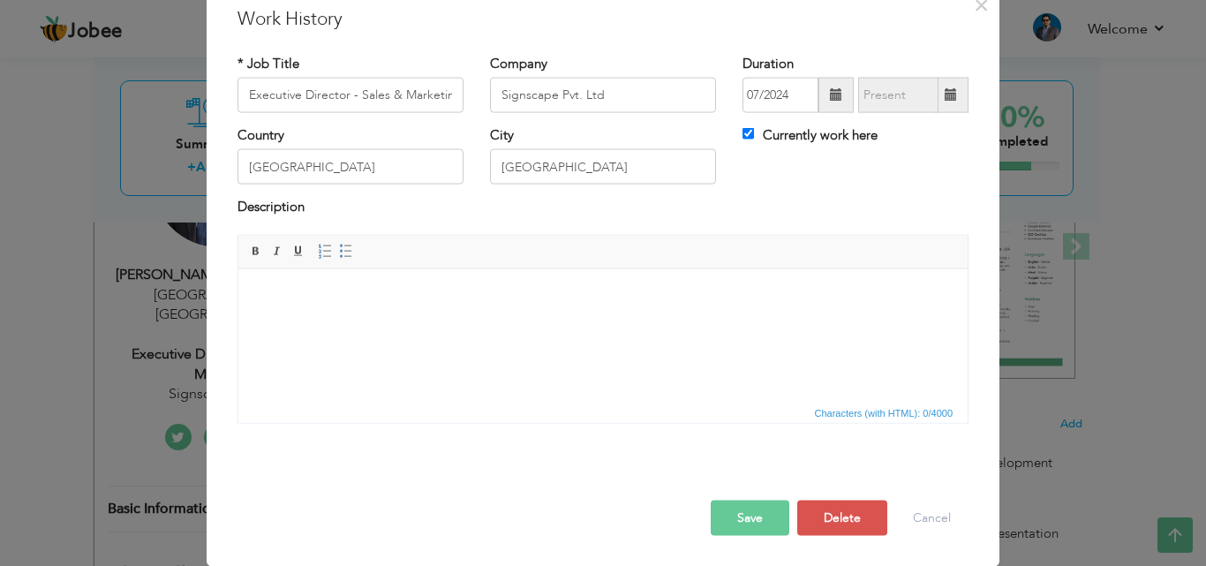
click at [330, 322] on html at bounding box center [602, 295] width 729 height 54
drag, startPoint x: 330, startPoint y: 323, endPoint x: 290, endPoint y: 349, distance: 47.3
click at [290, 322] on html at bounding box center [602, 295] width 729 height 54
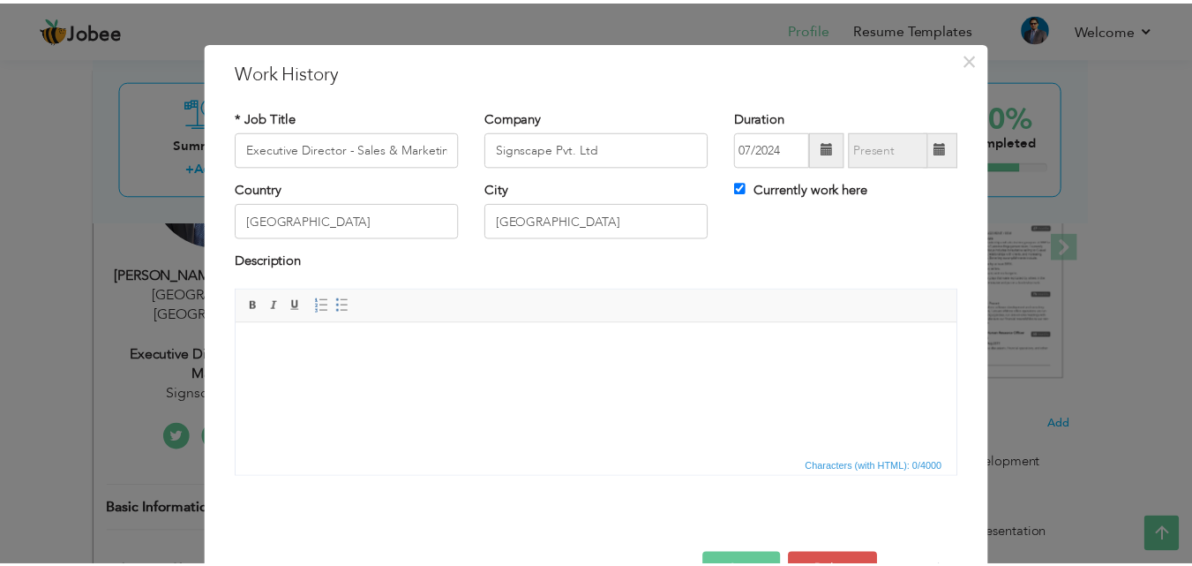
scroll to position [0, 0]
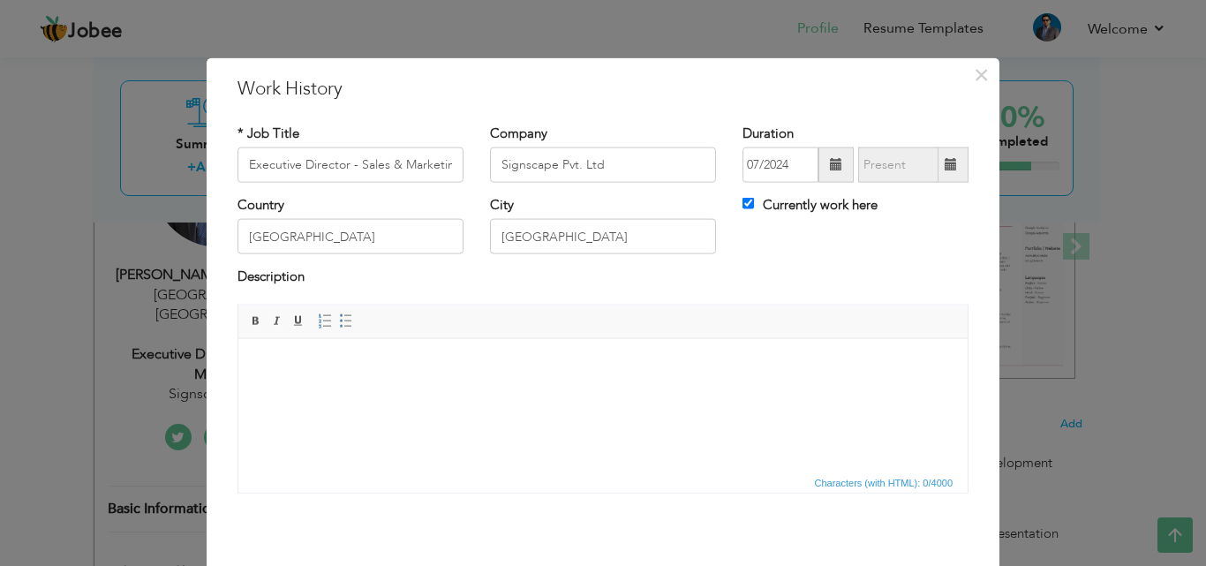
click at [469, 392] on html at bounding box center [602, 365] width 729 height 54
click at [510, 392] on html at bounding box center [602, 365] width 729 height 54
drag, startPoint x: 510, startPoint y: 414, endPoint x: 611, endPoint y: 357, distance: 115.8
click at [511, 392] on html at bounding box center [602, 365] width 729 height 54
click at [976, 76] on span "×" at bounding box center [981, 74] width 15 height 32
